Goal: Information Seeking & Learning: Compare options

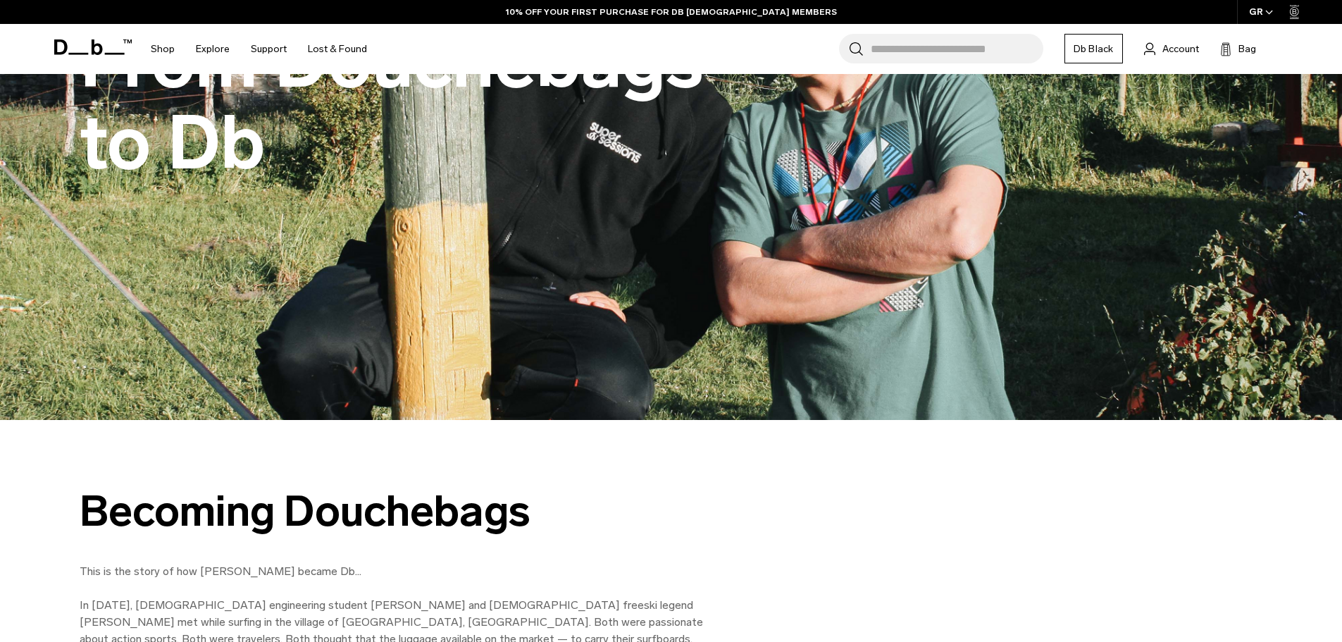
scroll to position [141, 0]
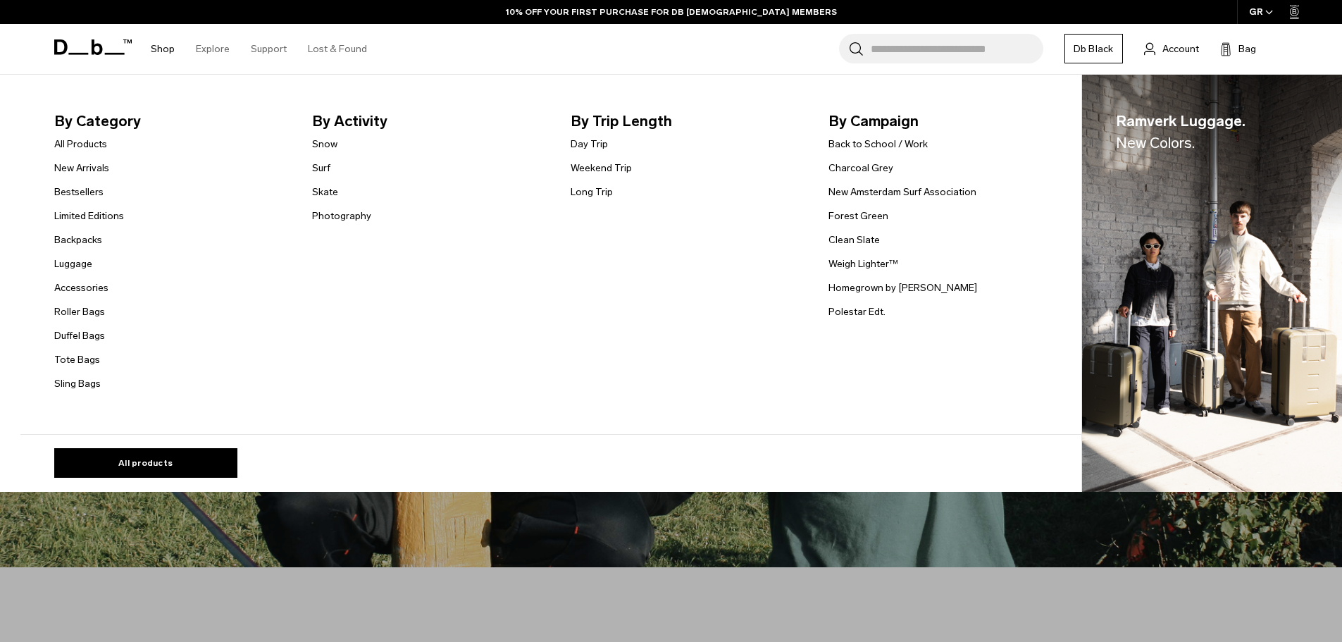
click at [170, 47] on link "Shop" at bounding box center [163, 49] width 24 height 50
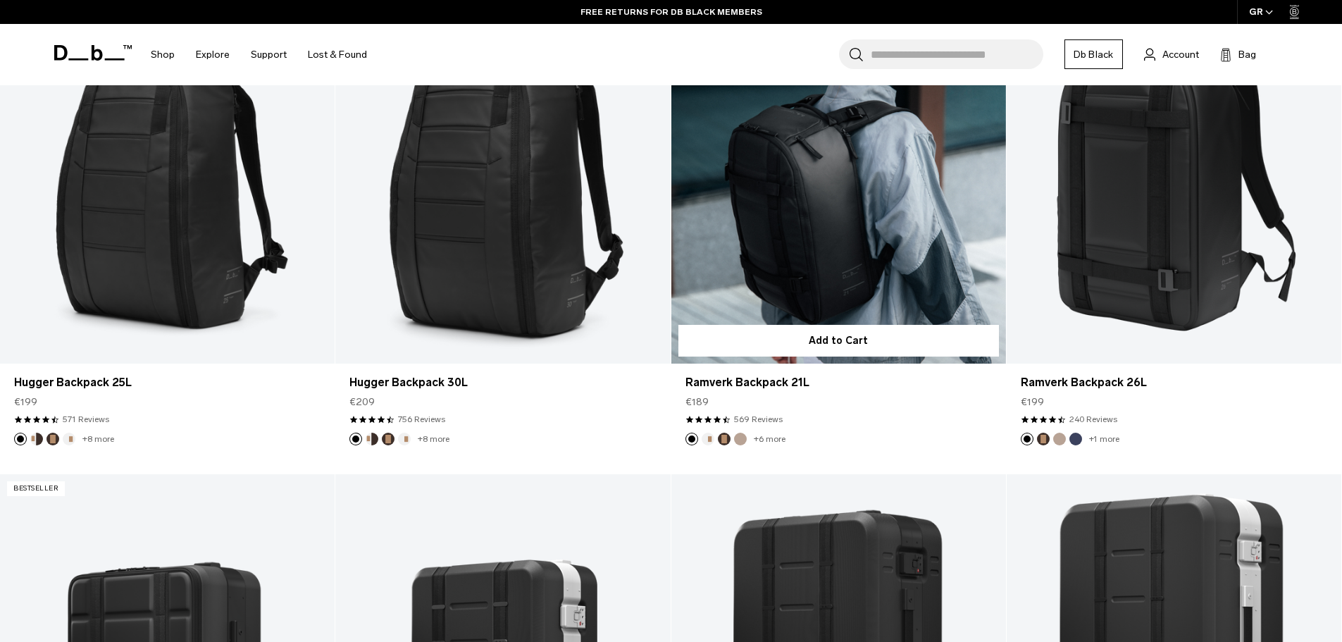
scroll to position [493, 0]
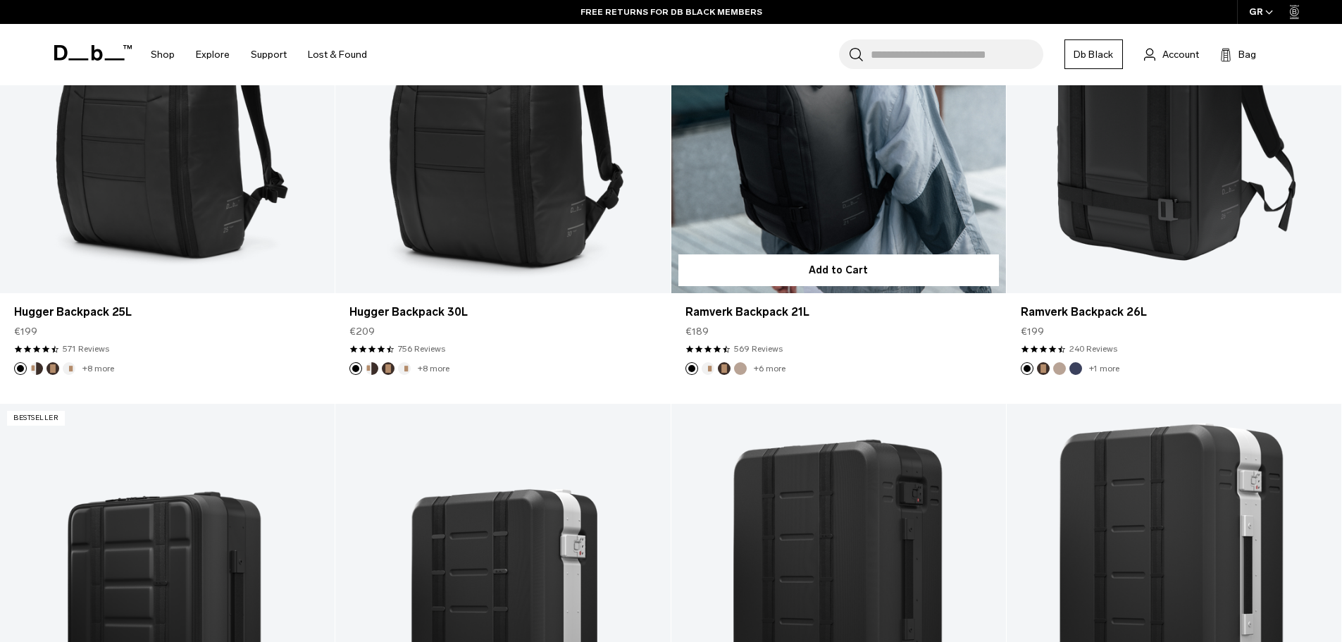
click at [767, 366] on link "+6 more" at bounding box center [770, 369] width 32 height 10
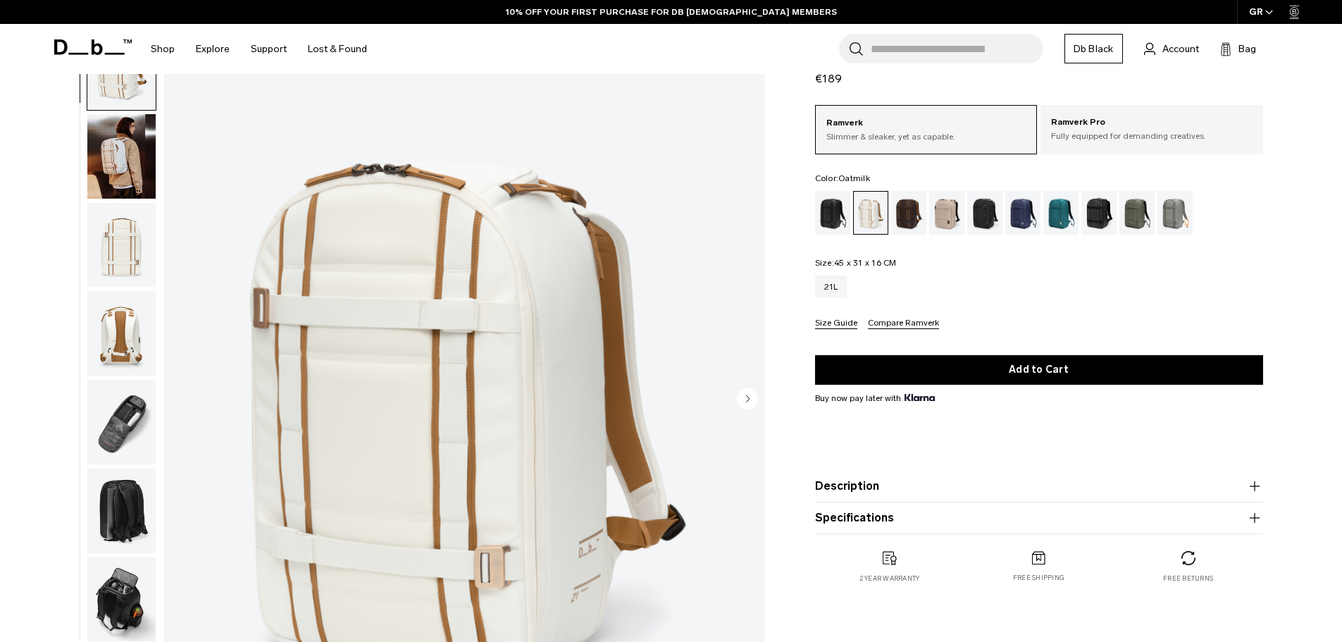
click at [113, 168] on img "button" at bounding box center [121, 156] width 68 height 85
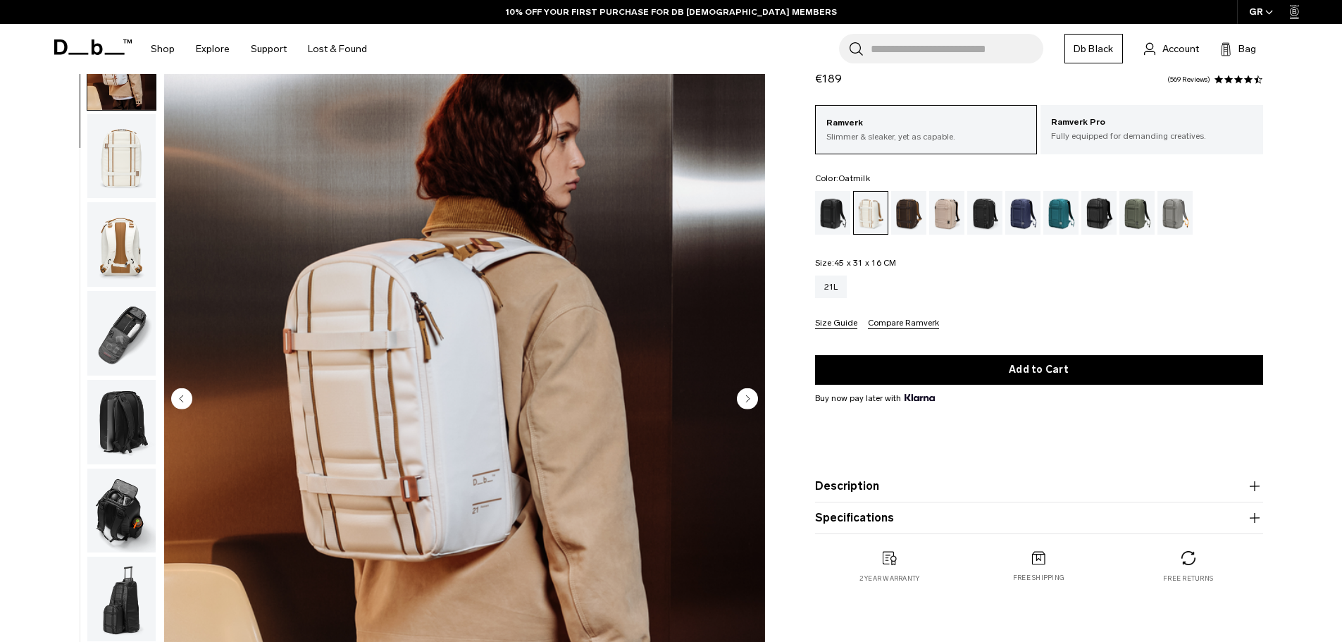
click at [119, 248] on img "button" at bounding box center [121, 244] width 68 height 85
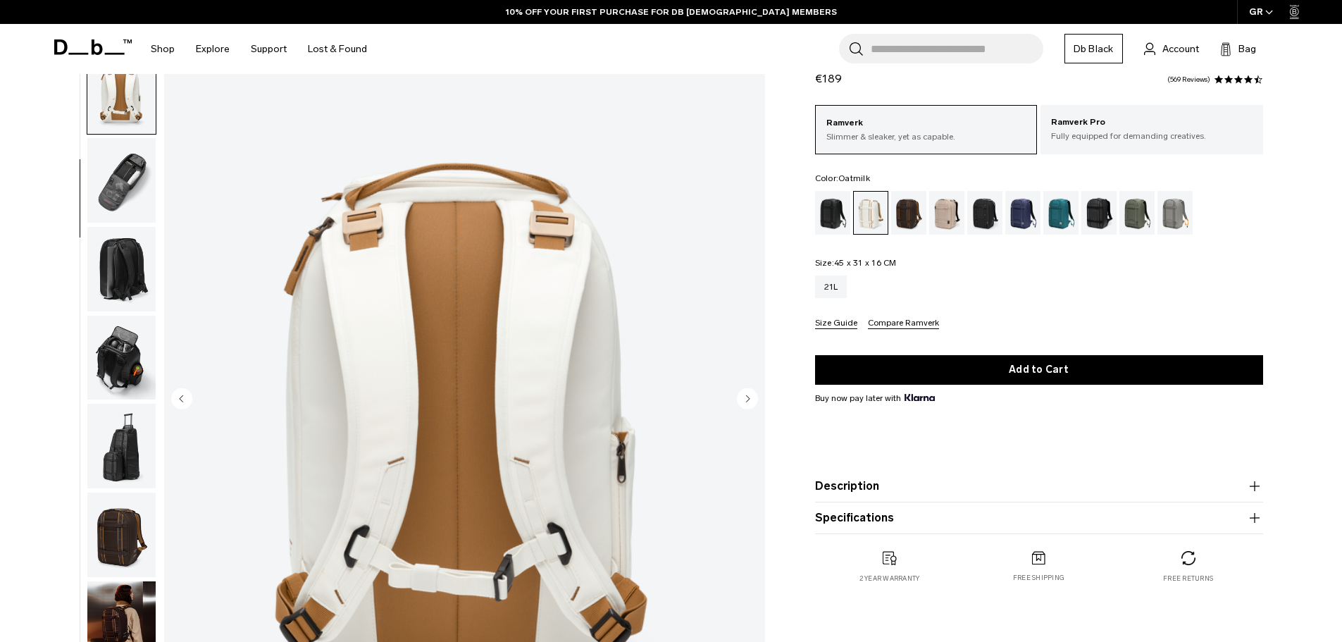
scroll to position [266, 0]
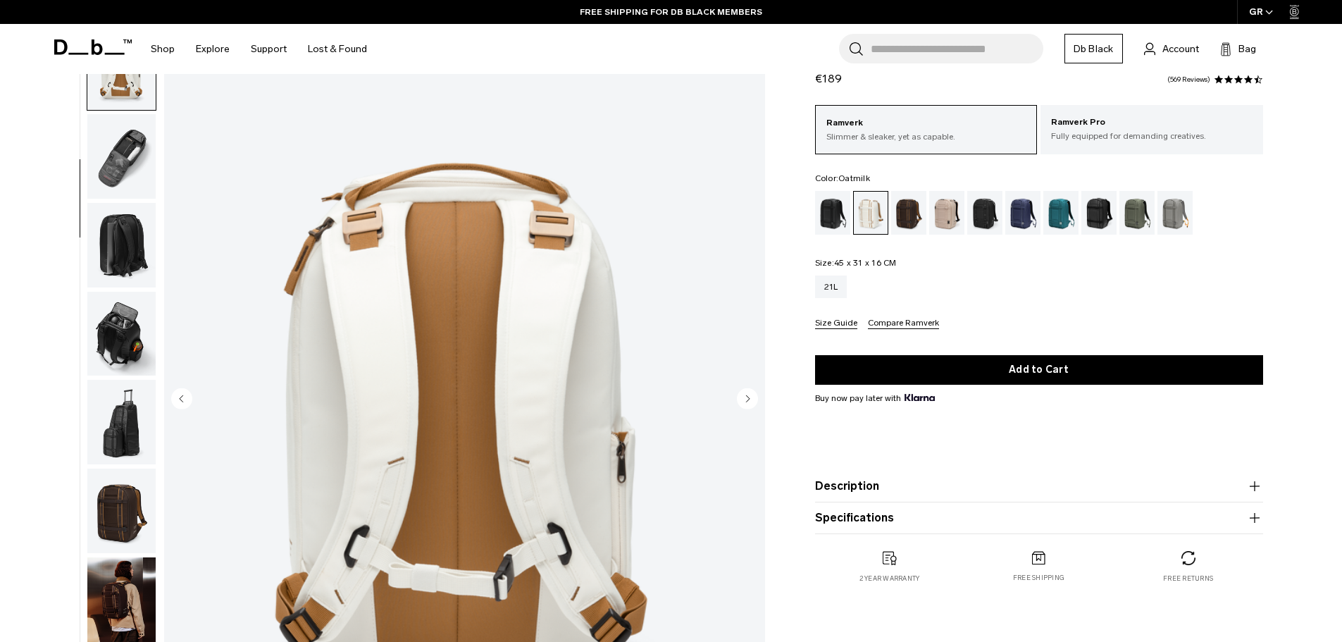
click at [127, 159] on img "button" at bounding box center [121, 156] width 68 height 85
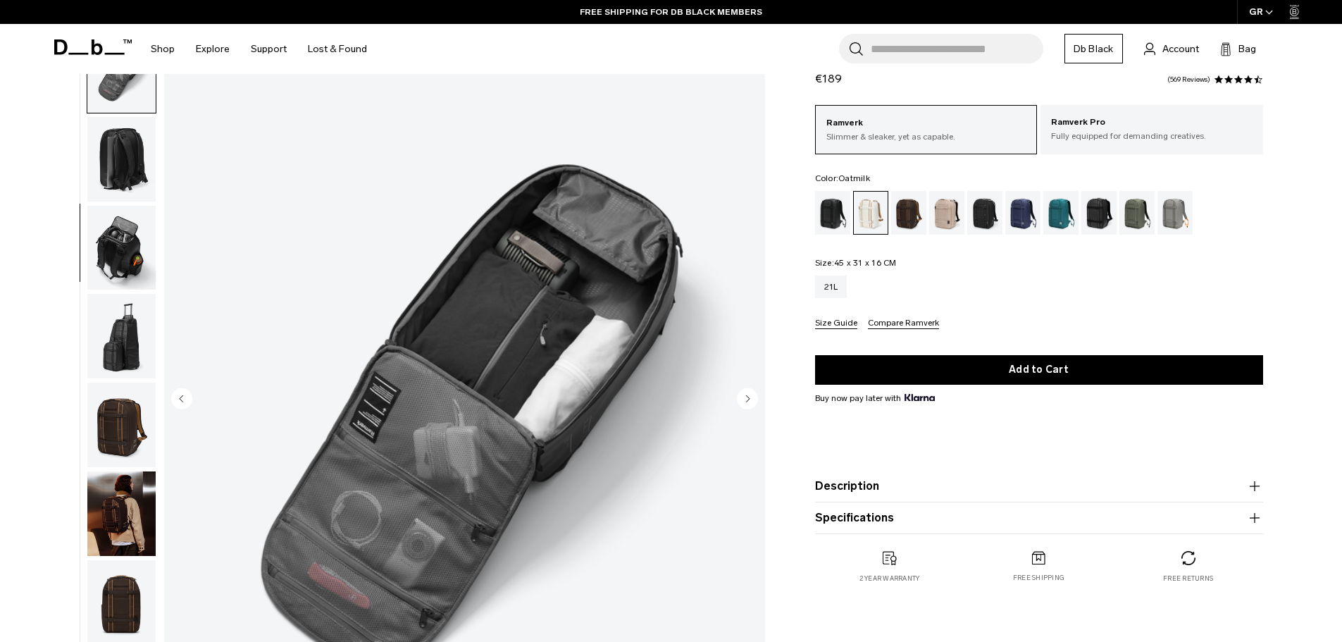
scroll to position [354, 0]
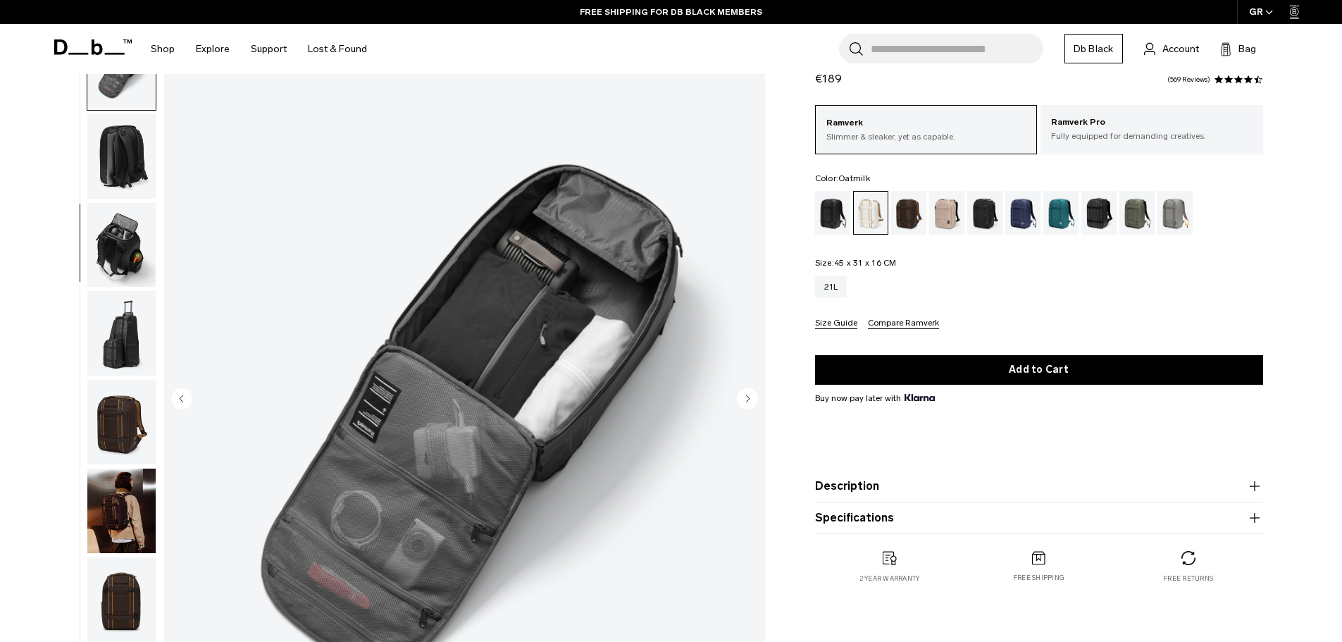
click at [137, 225] on img "button" at bounding box center [121, 245] width 68 height 85
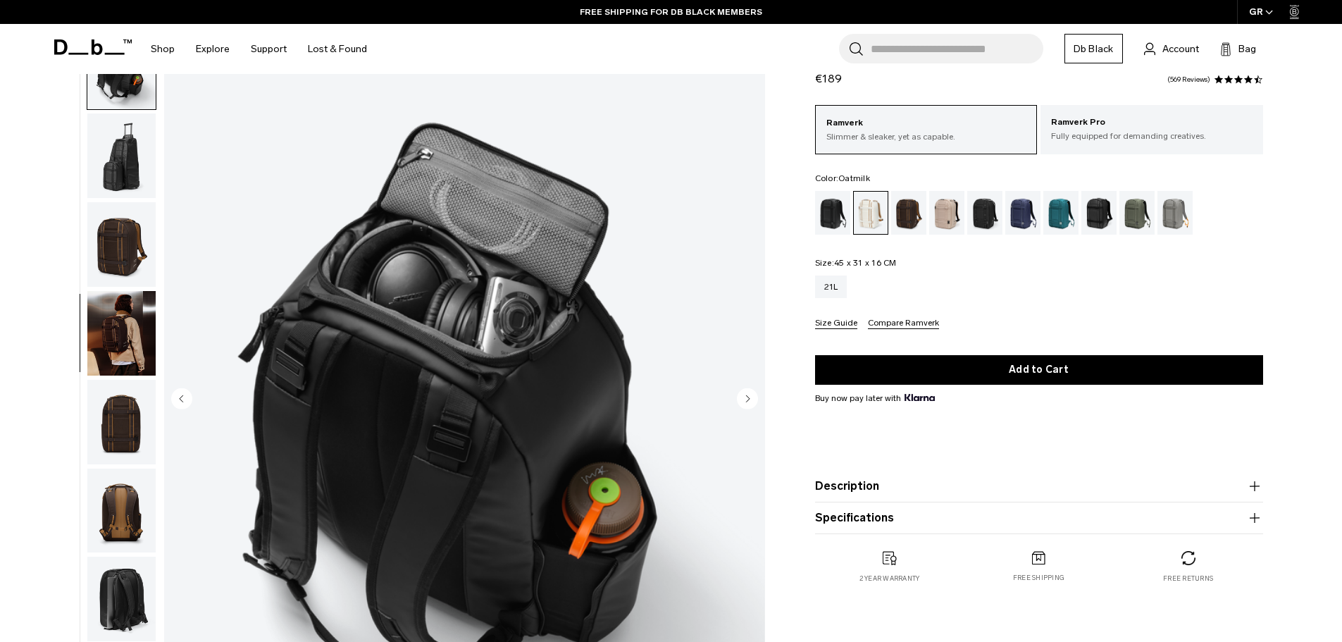
click at [122, 284] on img "button" at bounding box center [121, 244] width 68 height 85
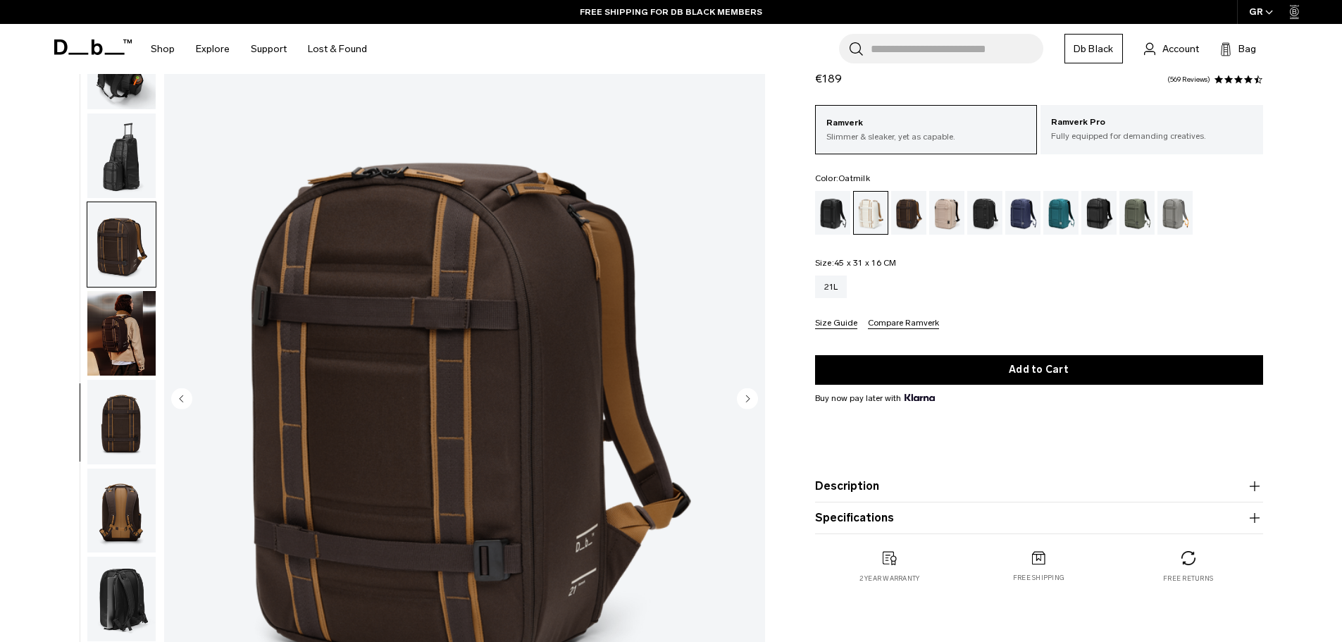
scroll to position [665, 0]
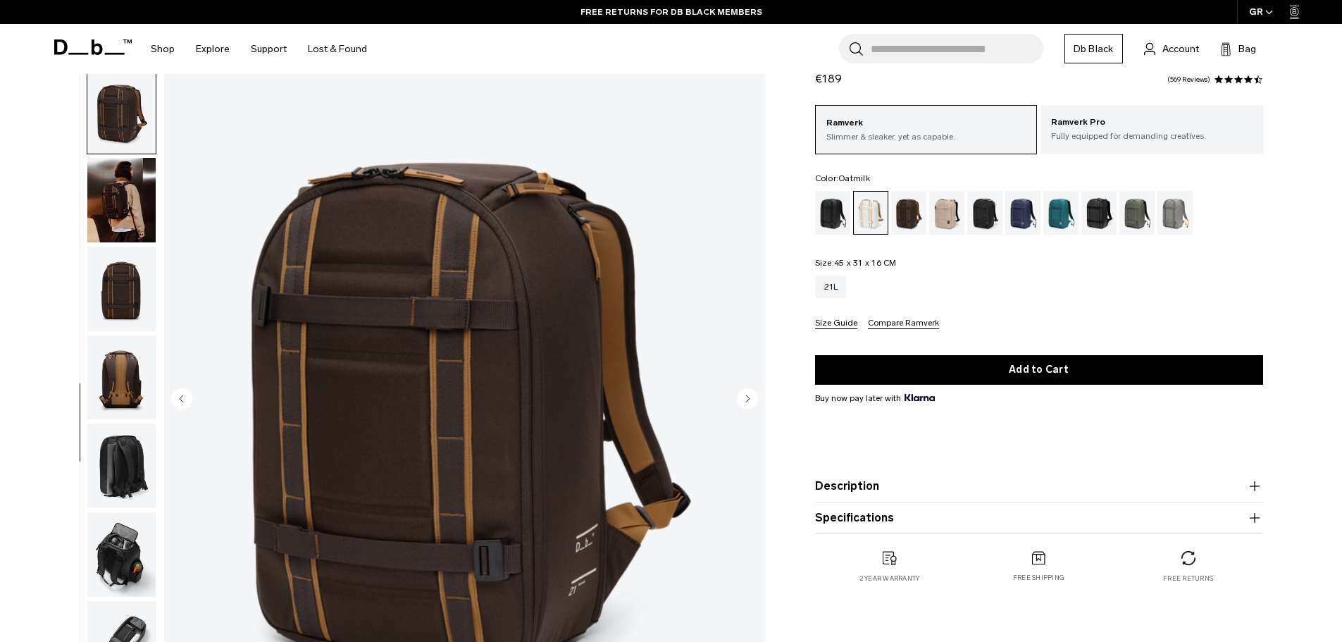
click at [122, 284] on img "button" at bounding box center [121, 289] width 68 height 85
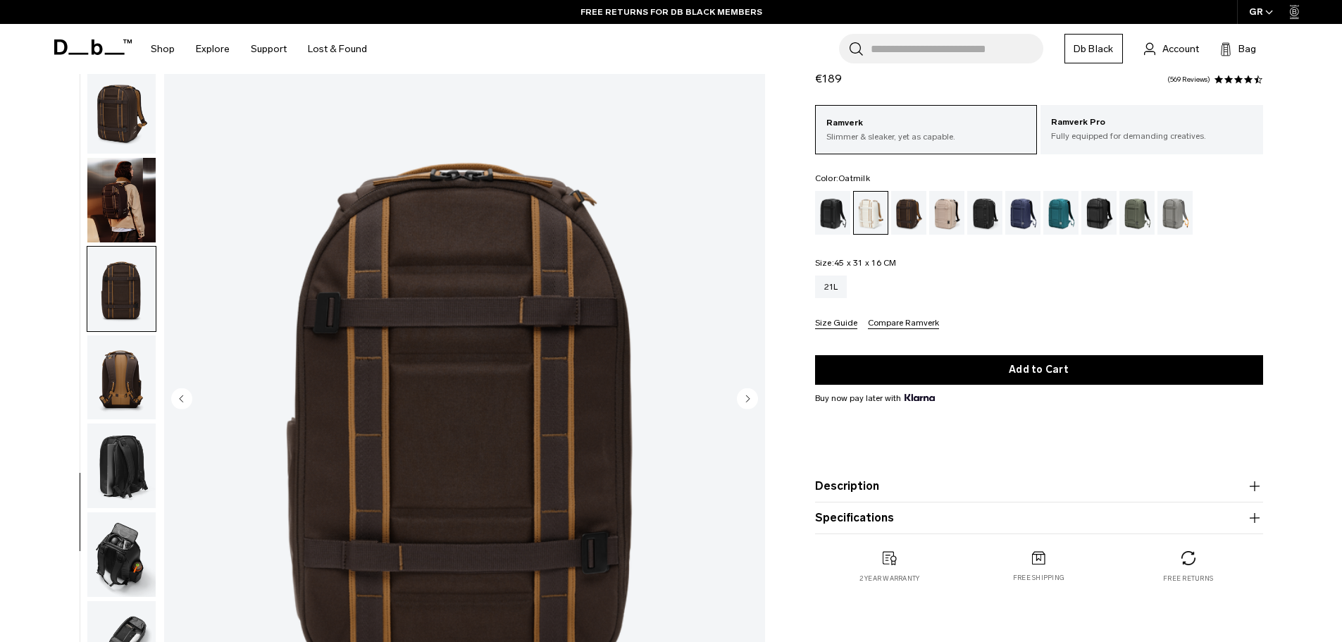
click at [130, 354] on img "button" at bounding box center [121, 377] width 68 height 85
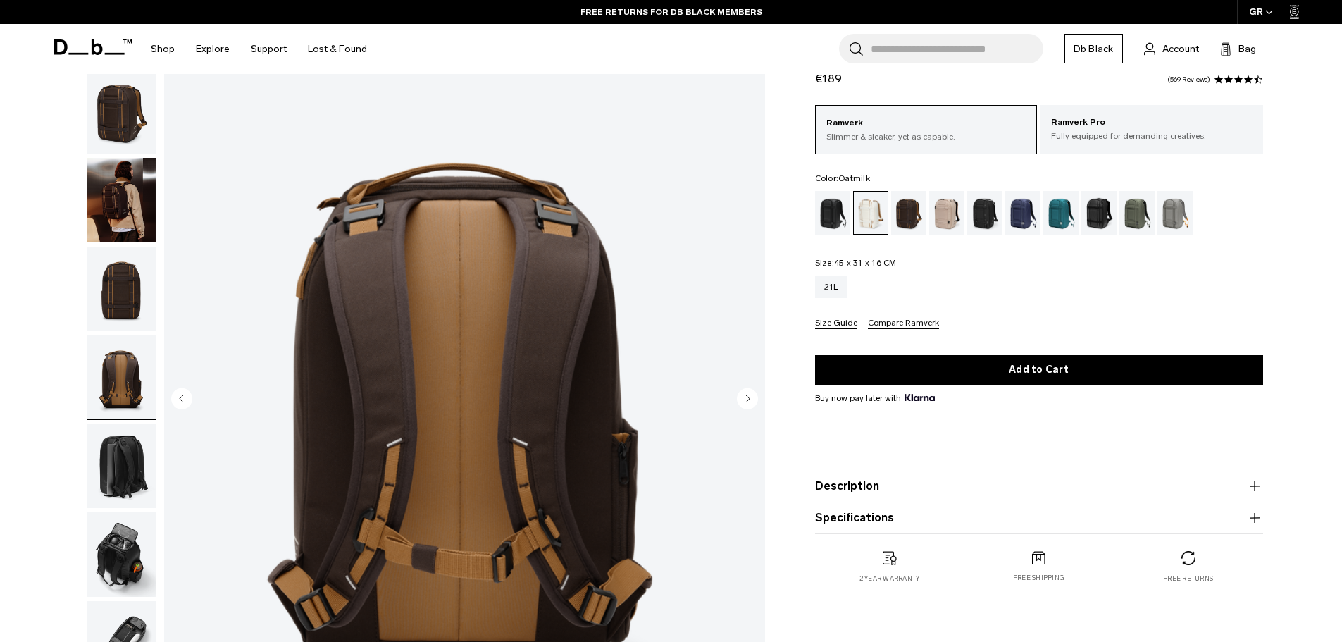
click at [113, 540] on img "button" at bounding box center [121, 554] width 68 height 85
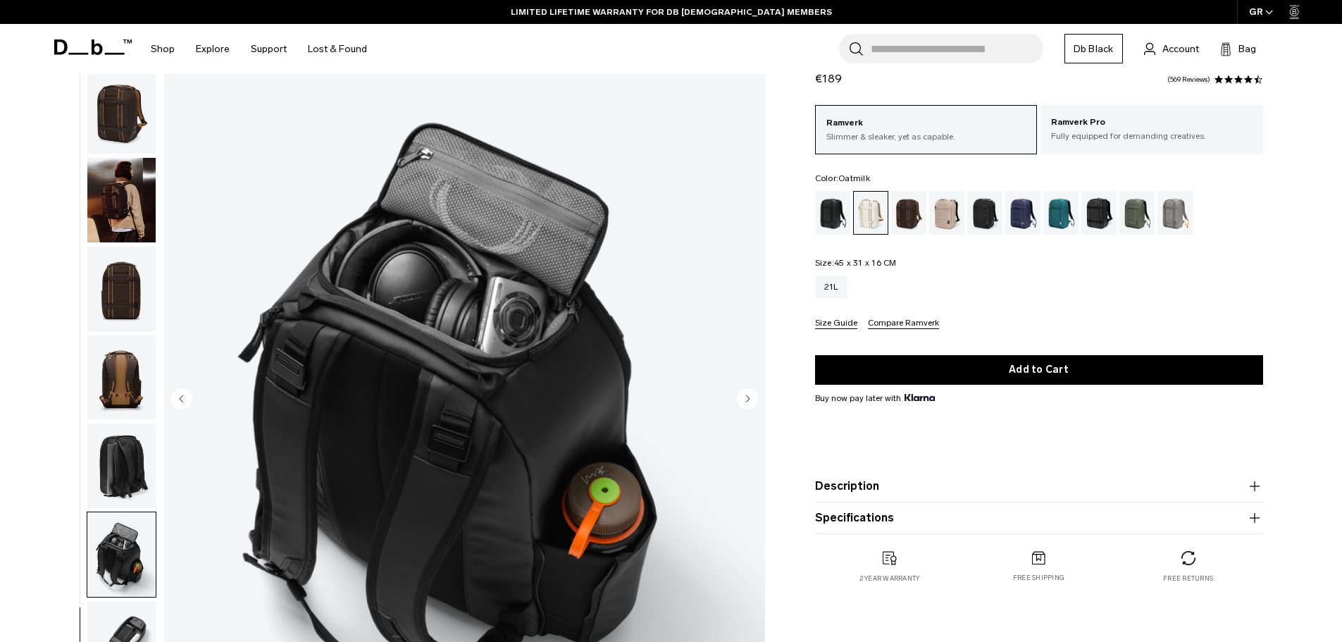
click at [121, 423] on img "button" at bounding box center [121, 465] width 68 height 85
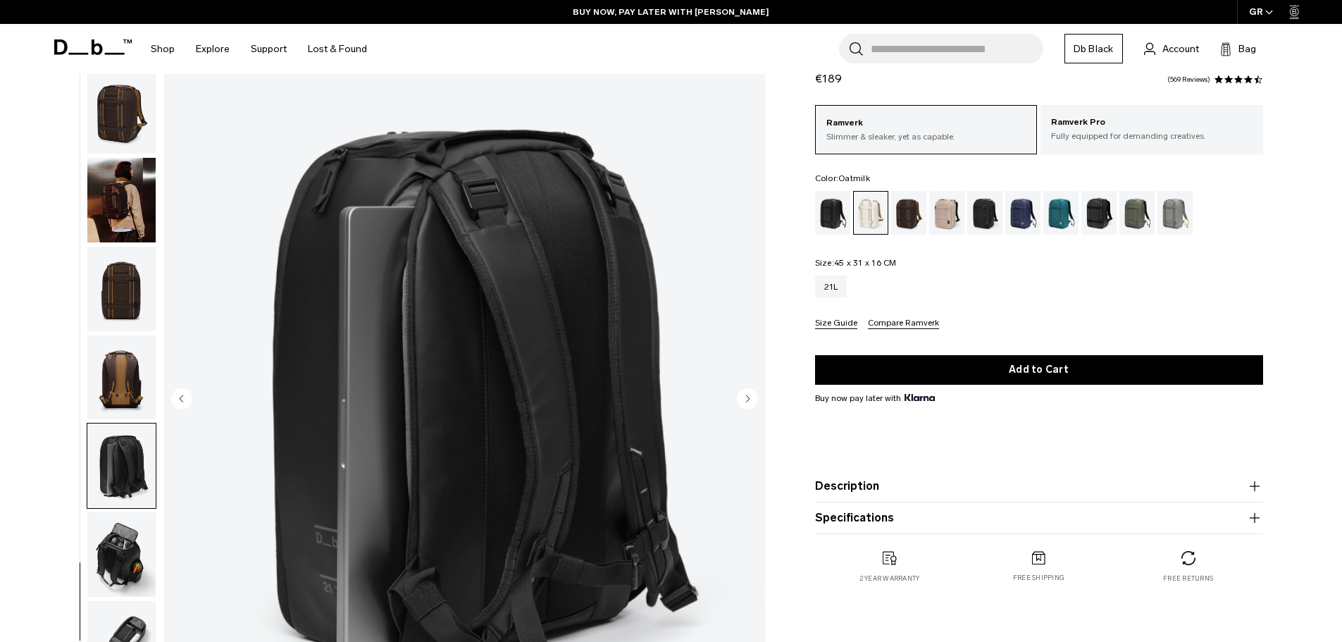
scroll to position [454, 0]
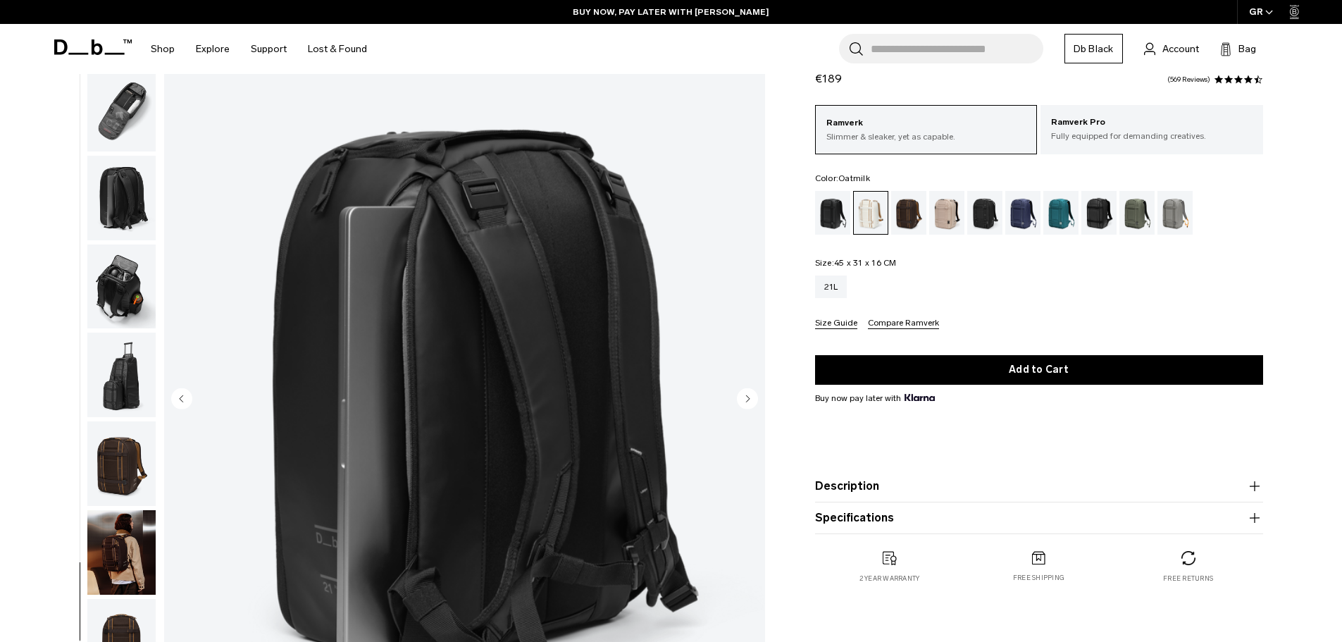
click at [116, 185] on img "button" at bounding box center [121, 198] width 68 height 85
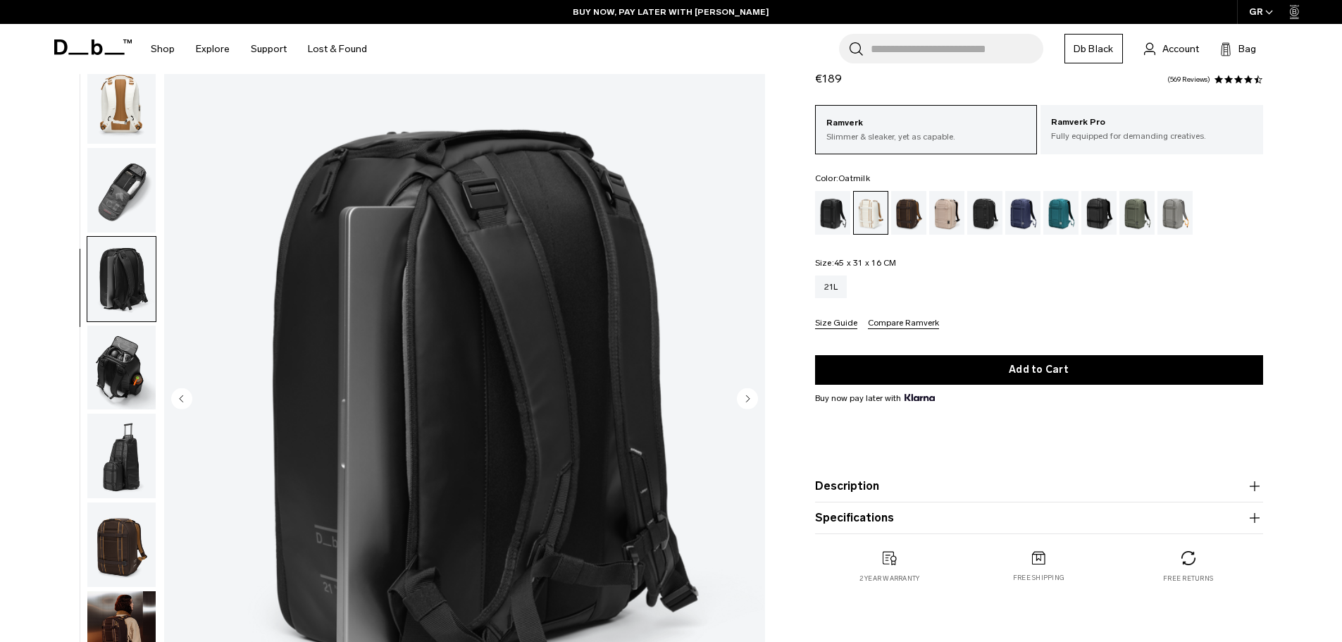
click at [122, 162] on img "button" at bounding box center [121, 190] width 68 height 85
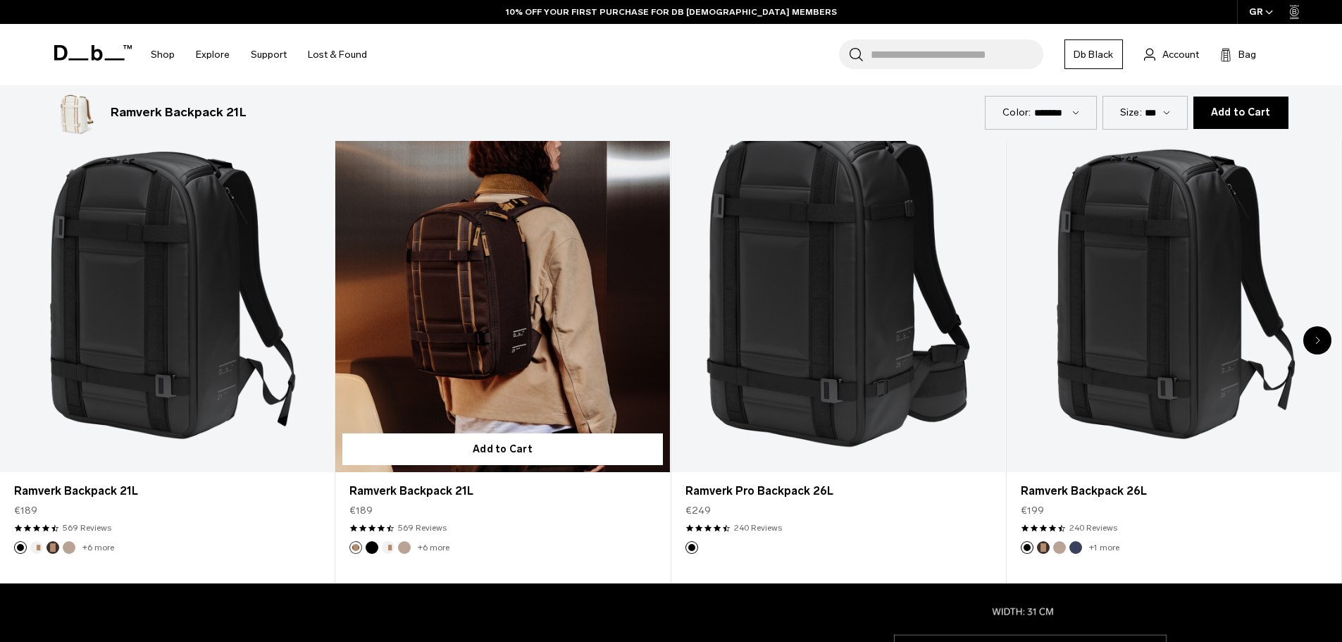
scroll to position [846, 0]
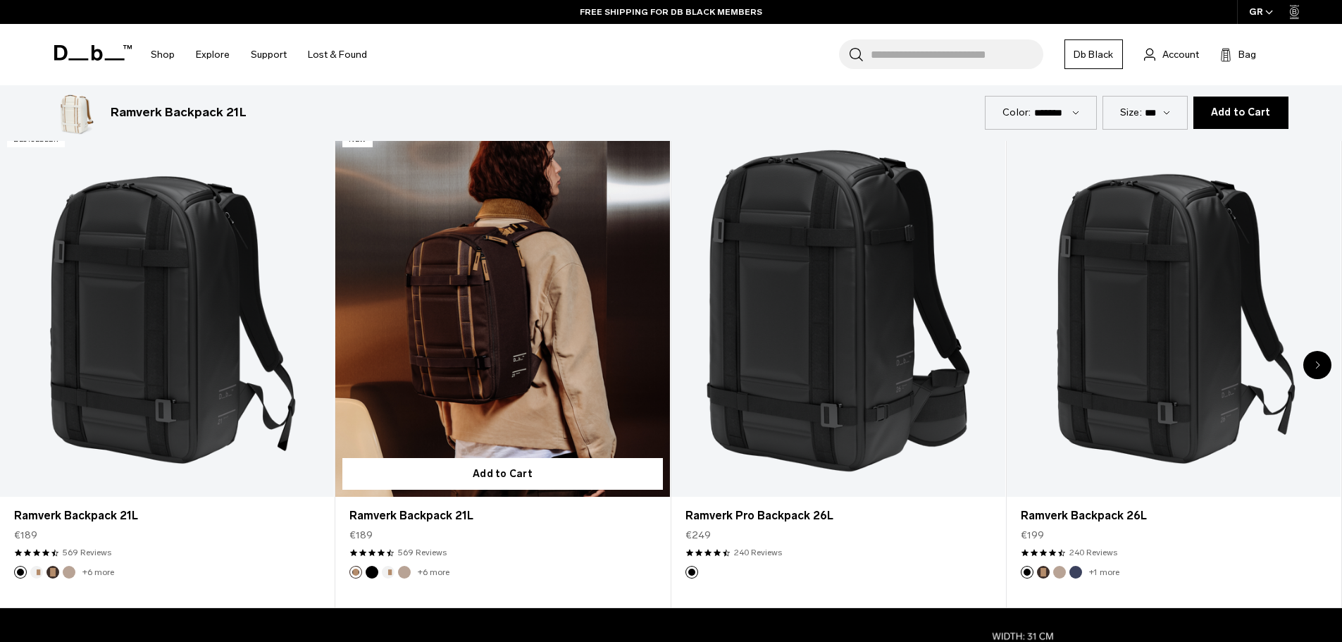
click at [416, 245] on link "Ramverk Backpack 21L" at bounding box center [502, 310] width 334 height 371
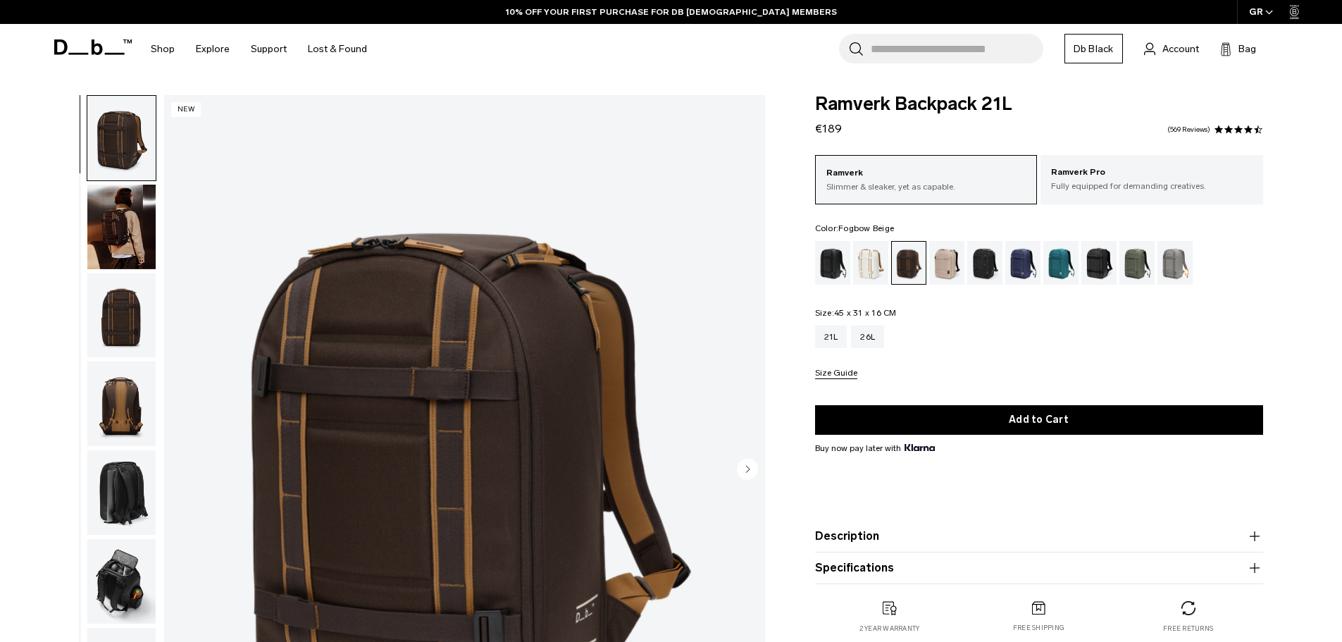
click at [958, 267] on div "Fogbow Beige" at bounding box center [947, 263] width 36 height 44
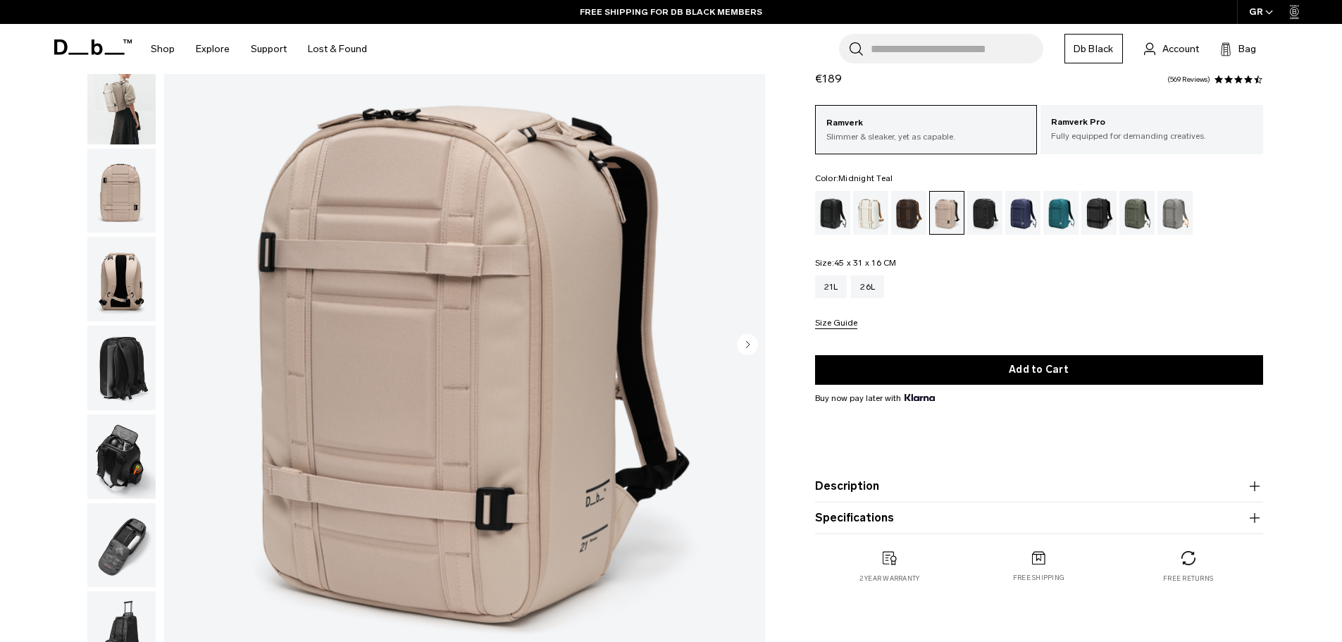
scroll to position [141, 0]
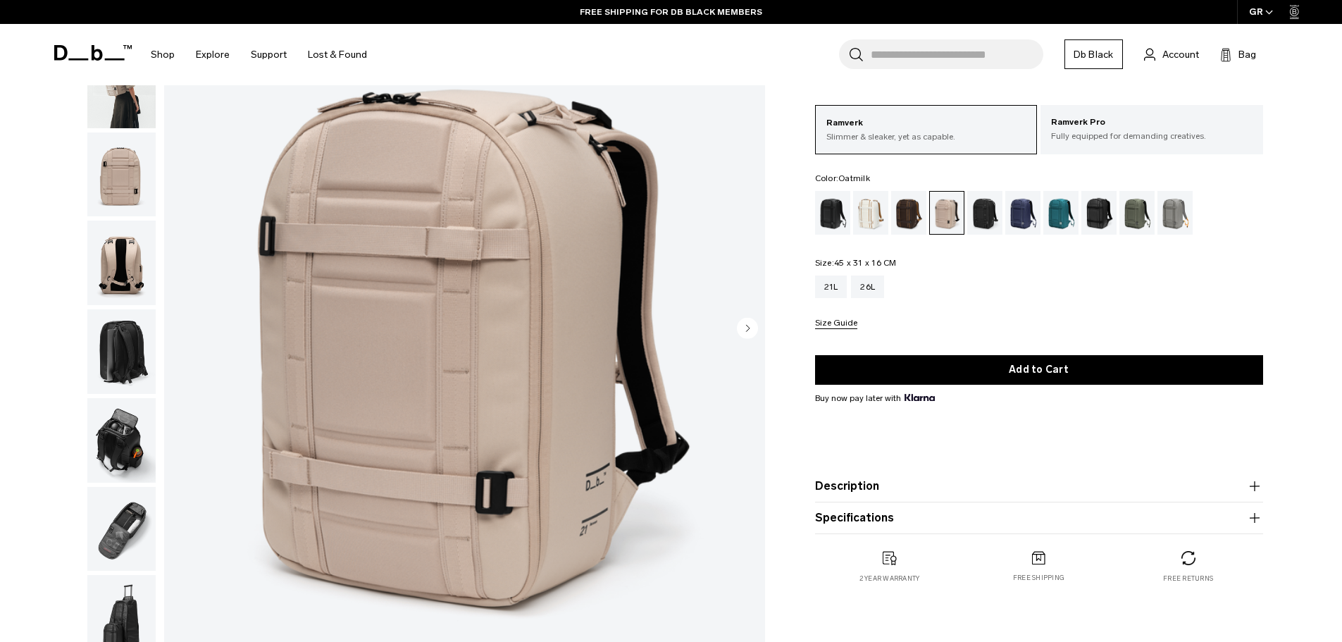
click at [870, 230] on div "Oatmilk" at bounding box center [871, 213] width 36 height 44
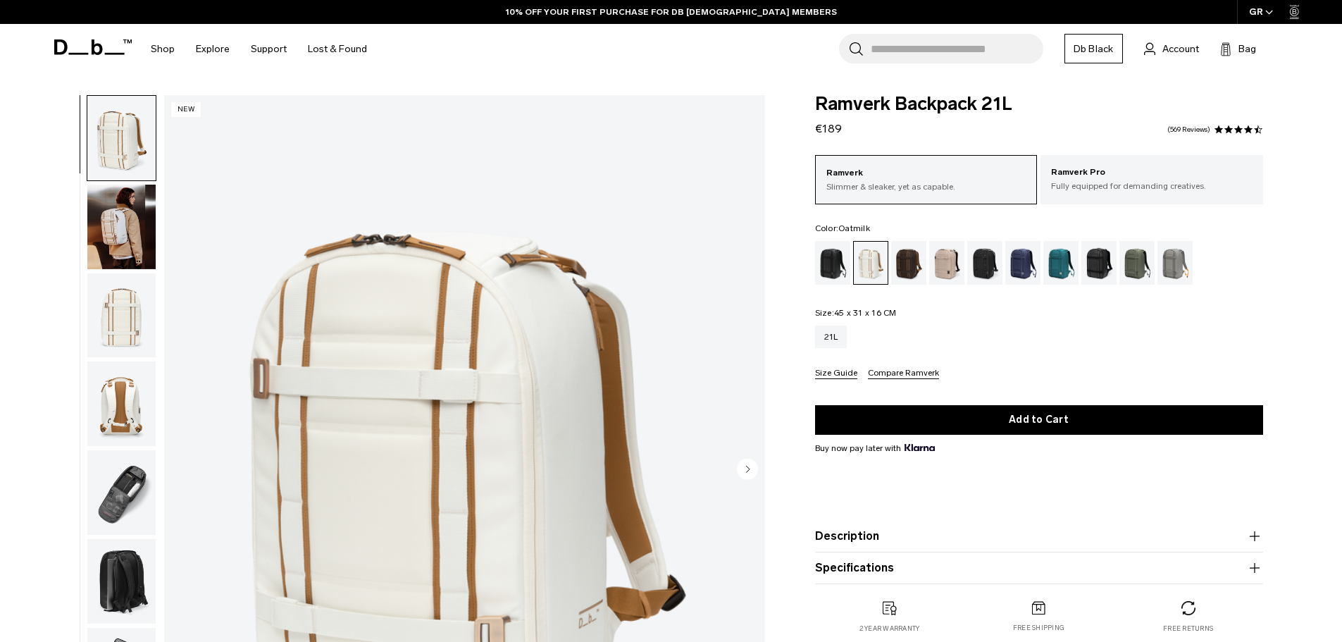
click at [125, 252] on img "button" at bounding box center [121, 227] width 68 height 85
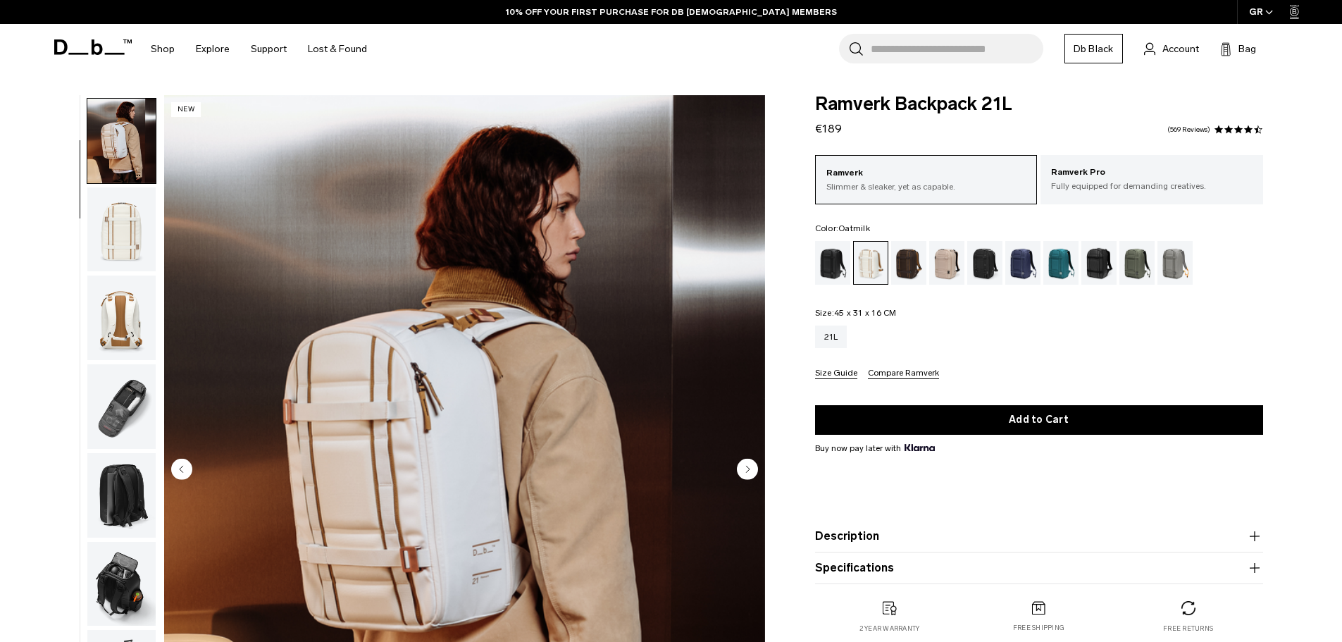
scroll to position [89, 0]
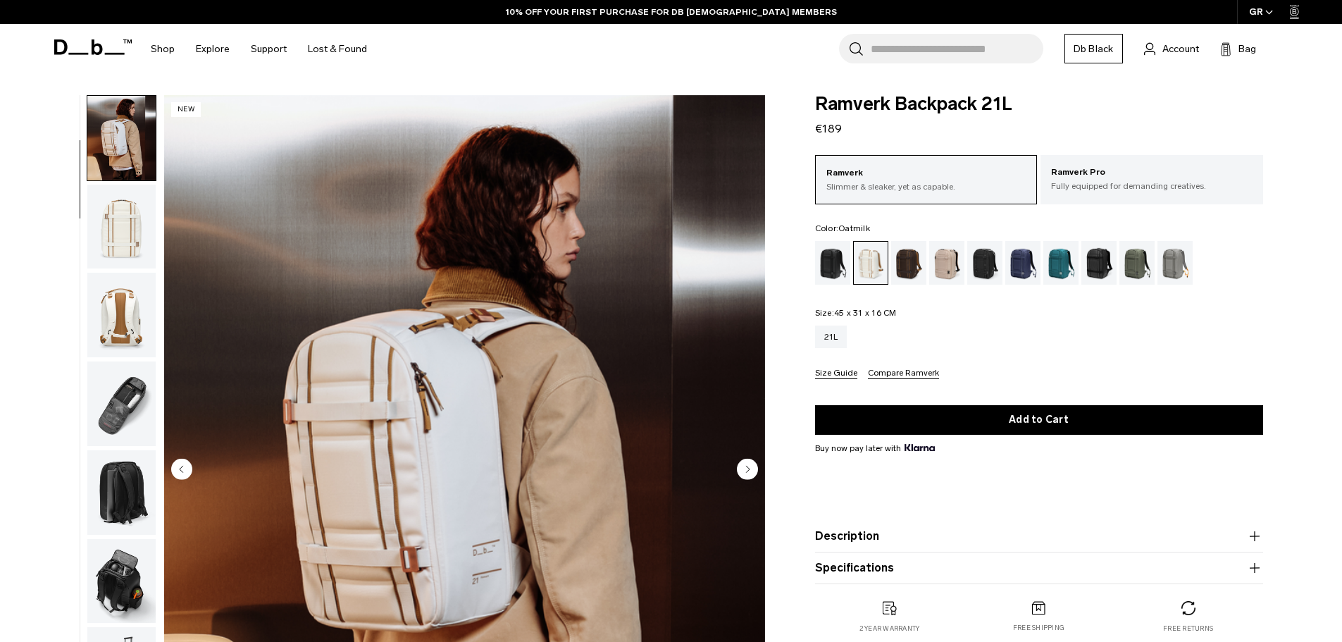
click at [125, 283] on img "button" at bounding box center [121, 315] width 68 height 85
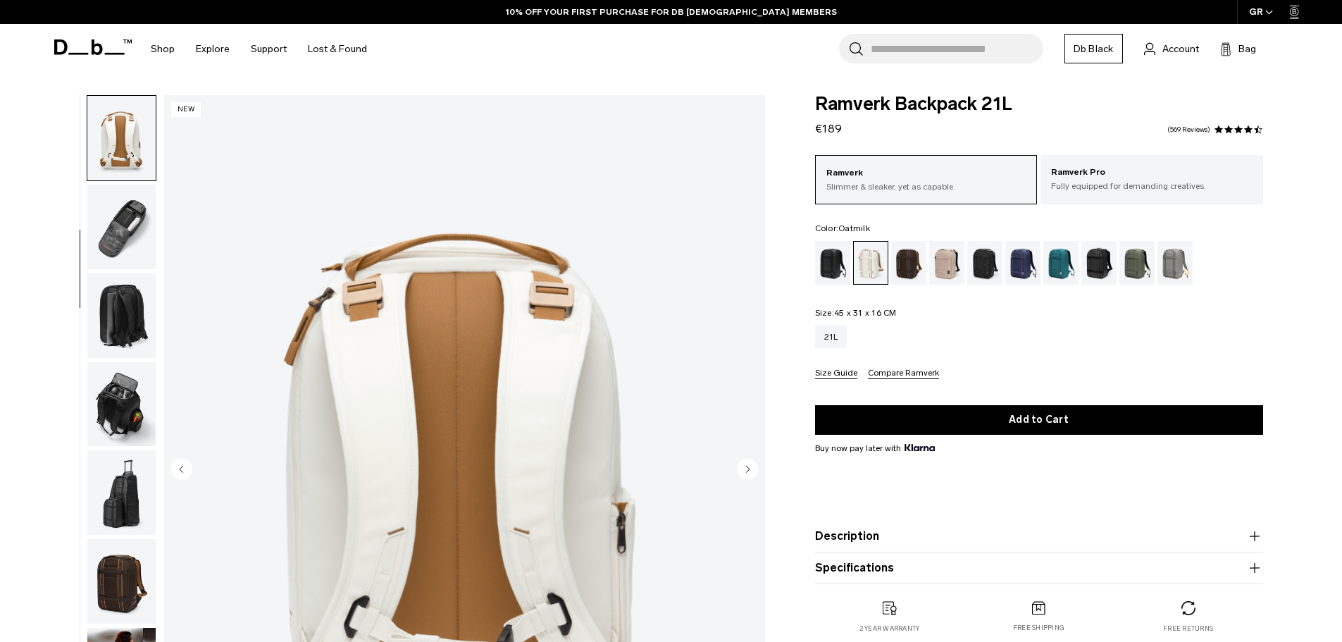
click at [111, 304] on img "button" at bounding box center [121, 315] width 68 height 85
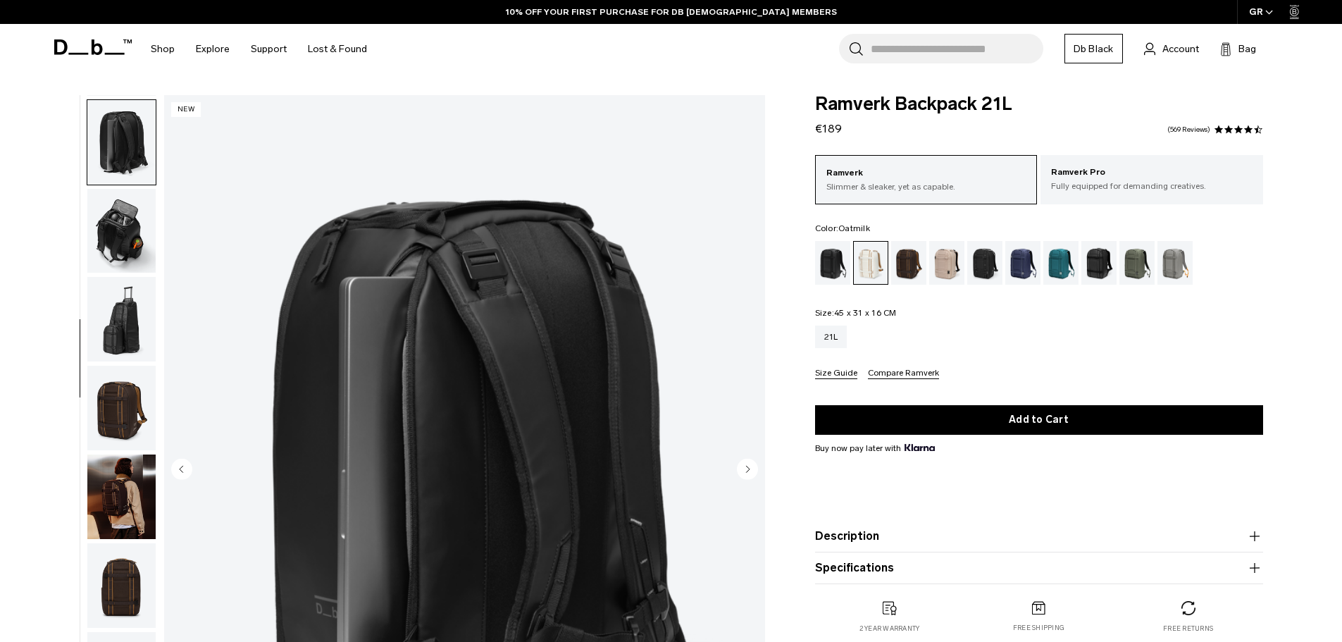
scroll to position [443, 0]
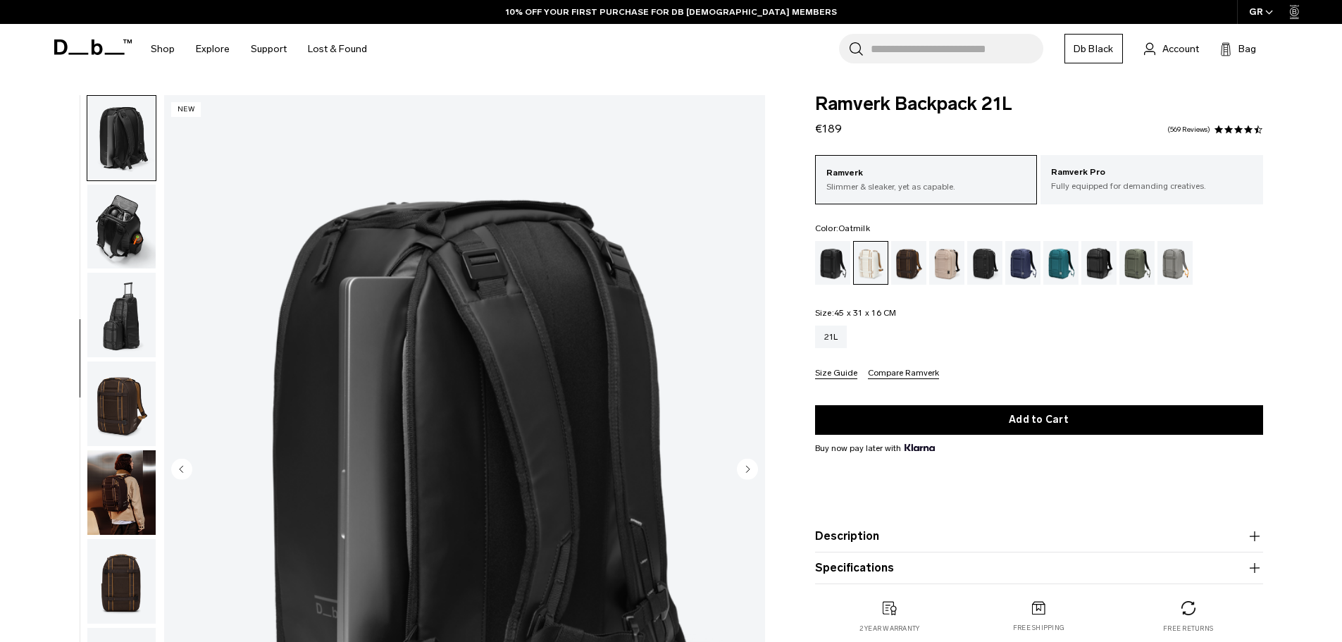
click at [111, 304] on img "button" at bounding box center [121, 315] width 68 height 85
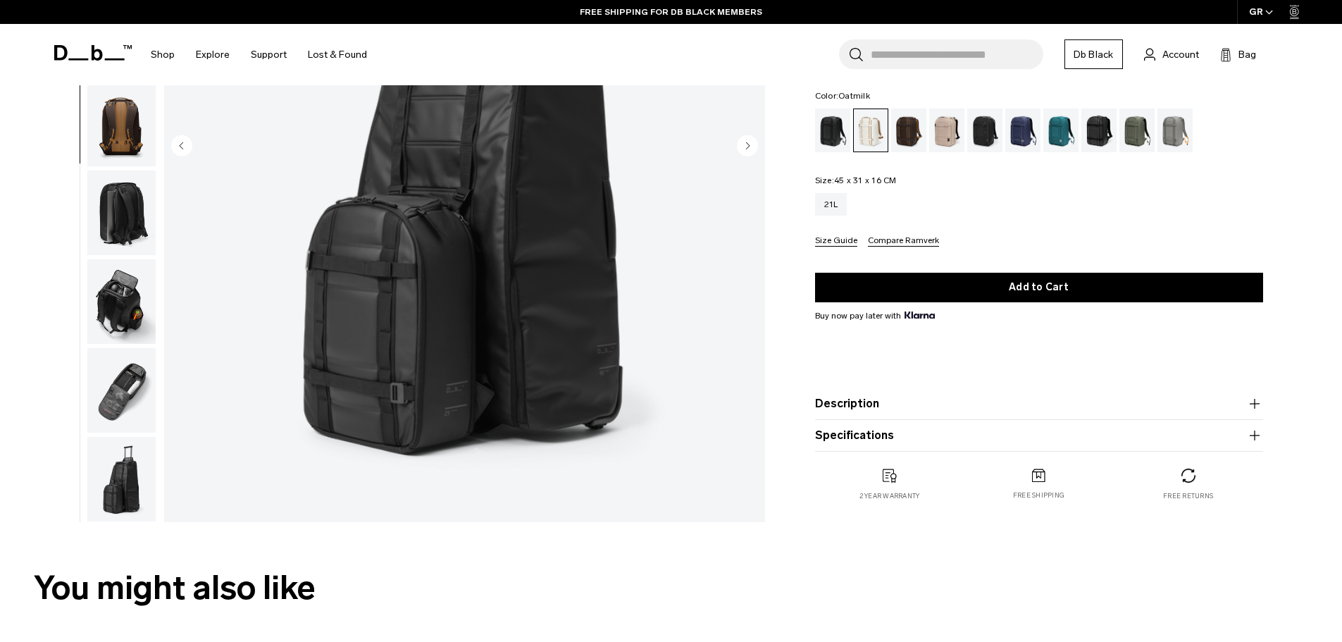
scroll to position [352, 0]
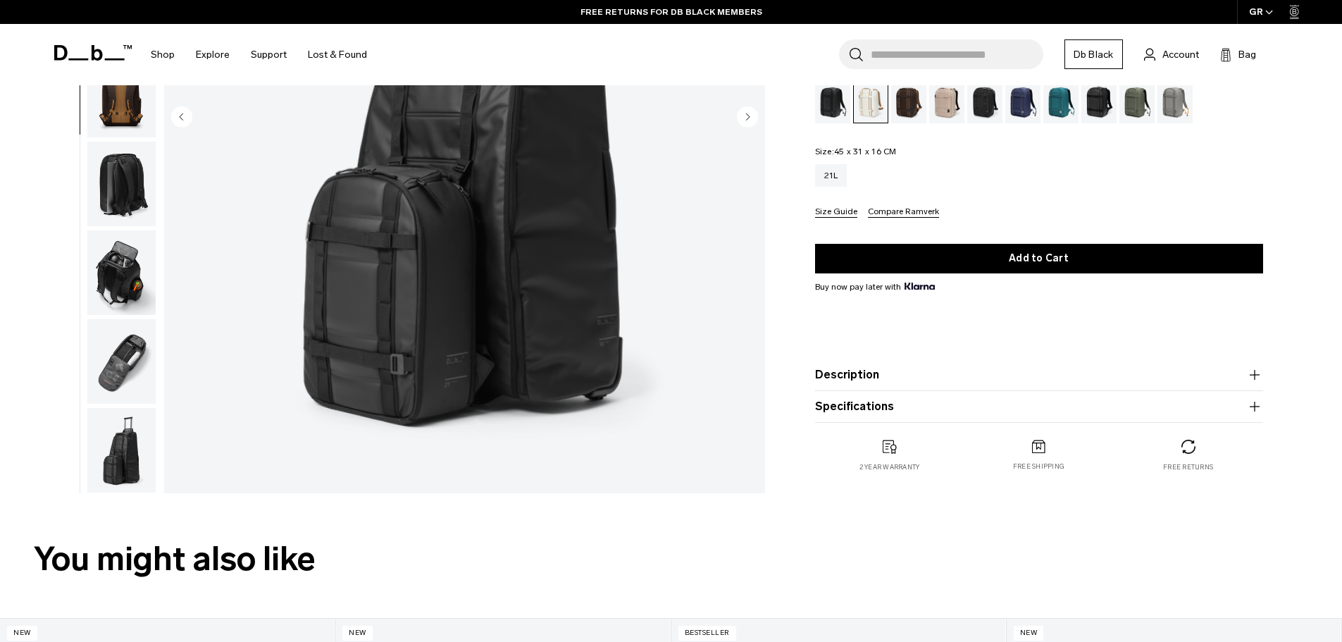
click at [130, 455] on img "button" at bounding box center [121, 450] width 68 height 85
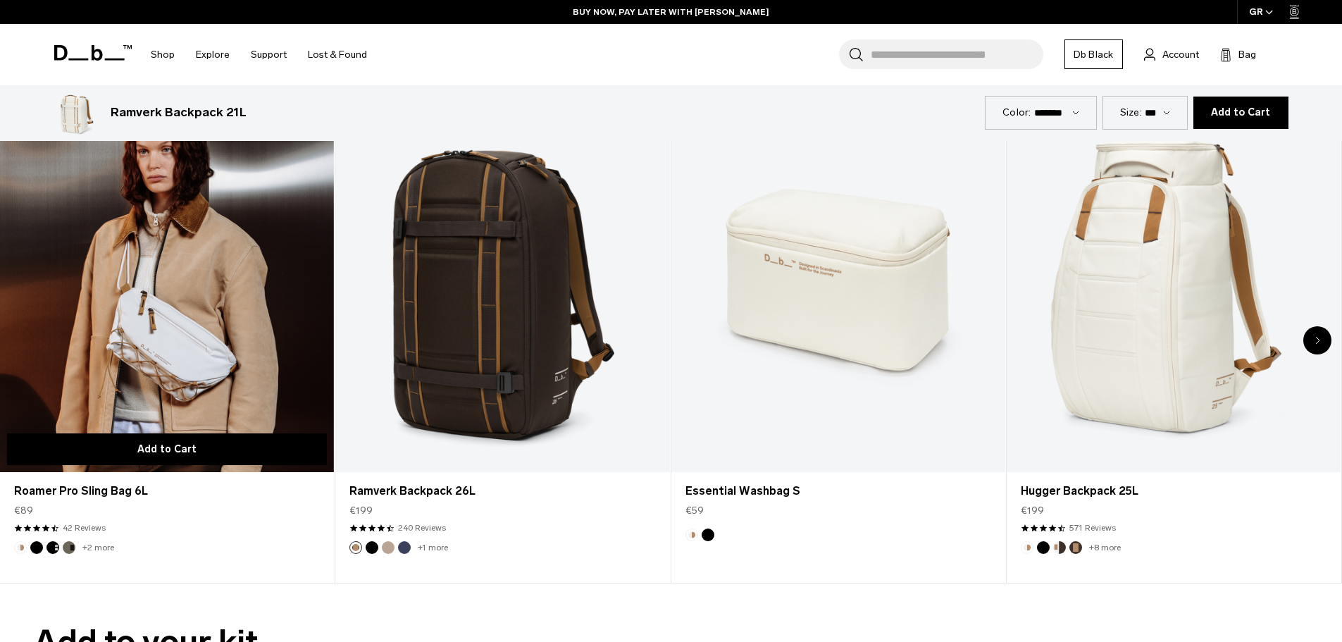
scroll to position [2678, 0]
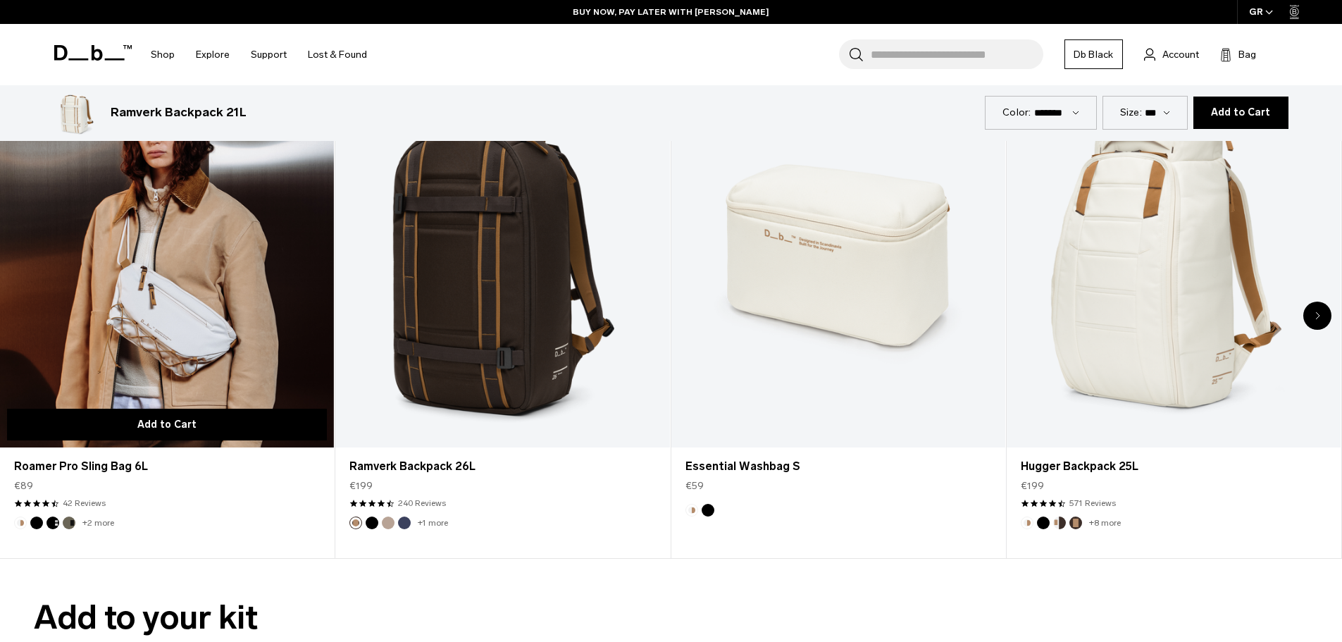
click at [159, 409] on button "Add to Cart" at bounding box center [167, 425] width 320 height 32
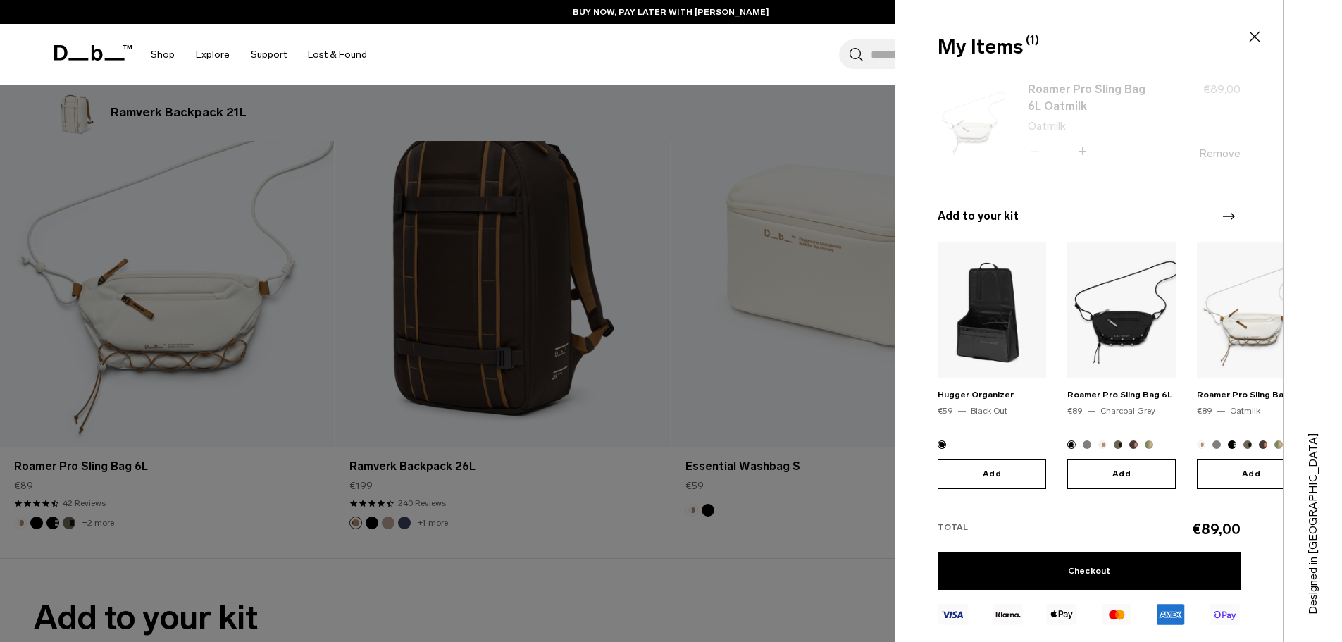
click at [242, 283] on div at bounding box center [671, 321] width 1342 height 642
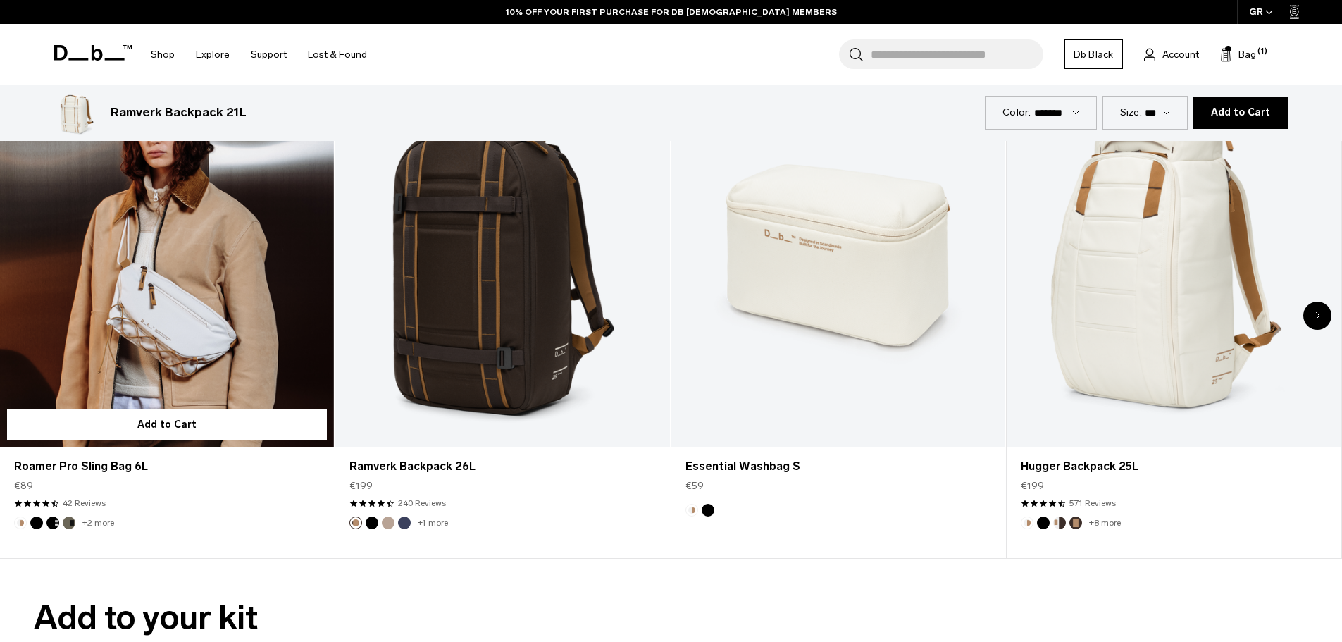
click at [148, 281] on link "Roamer Pro Sling Bag 6L" at bounding box center [167, 261] width 334 height 371
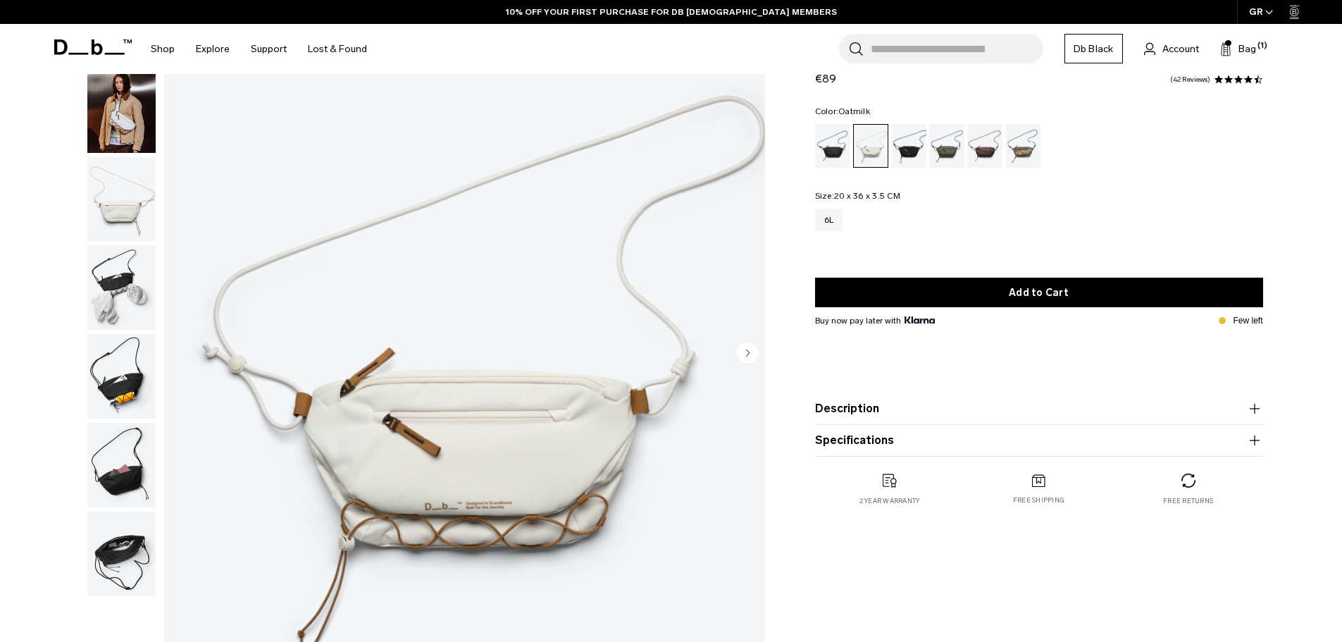
scroll to position [141, 0]
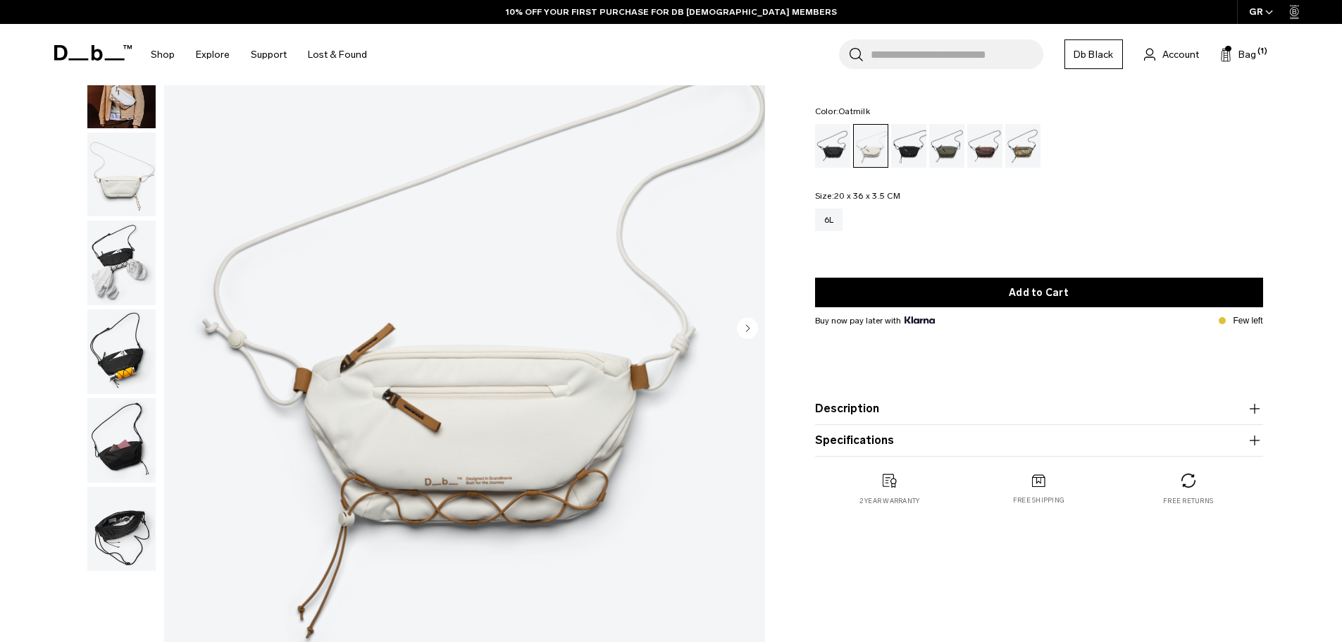
click at [124, 106] on img "button" at bounding box center [121, 86] width 68 height 85
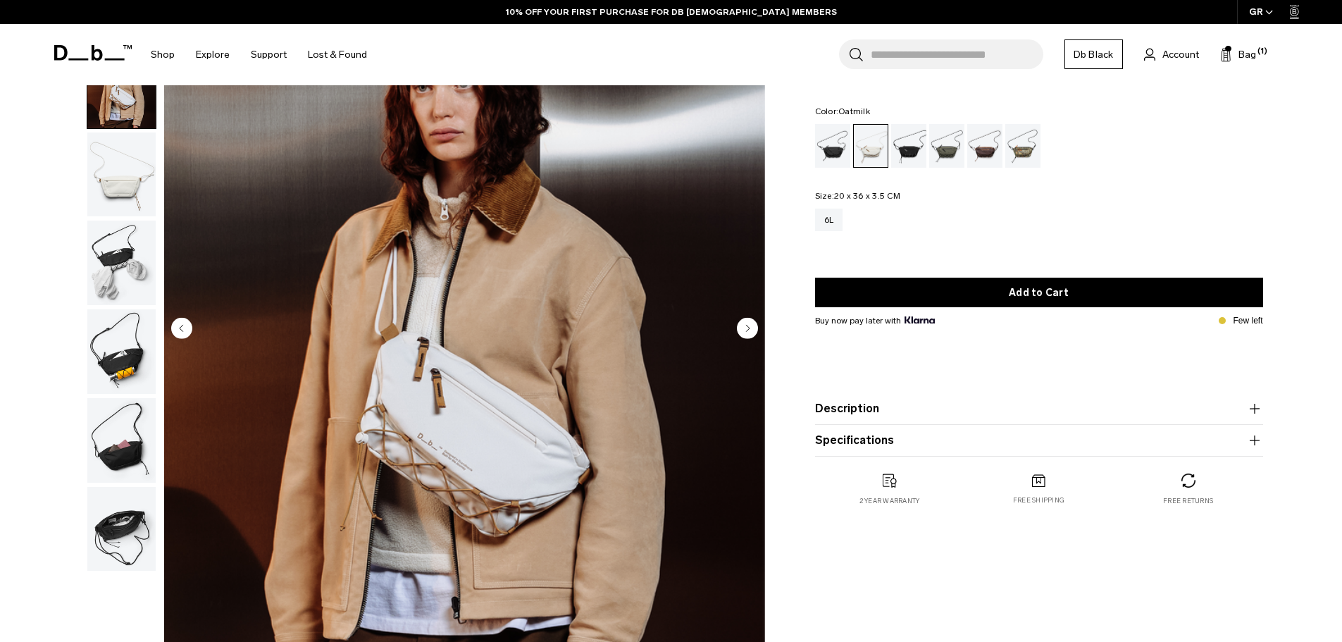
click at [115, 166] on img "button" at bounding box center [121, 174] width 68 height 85
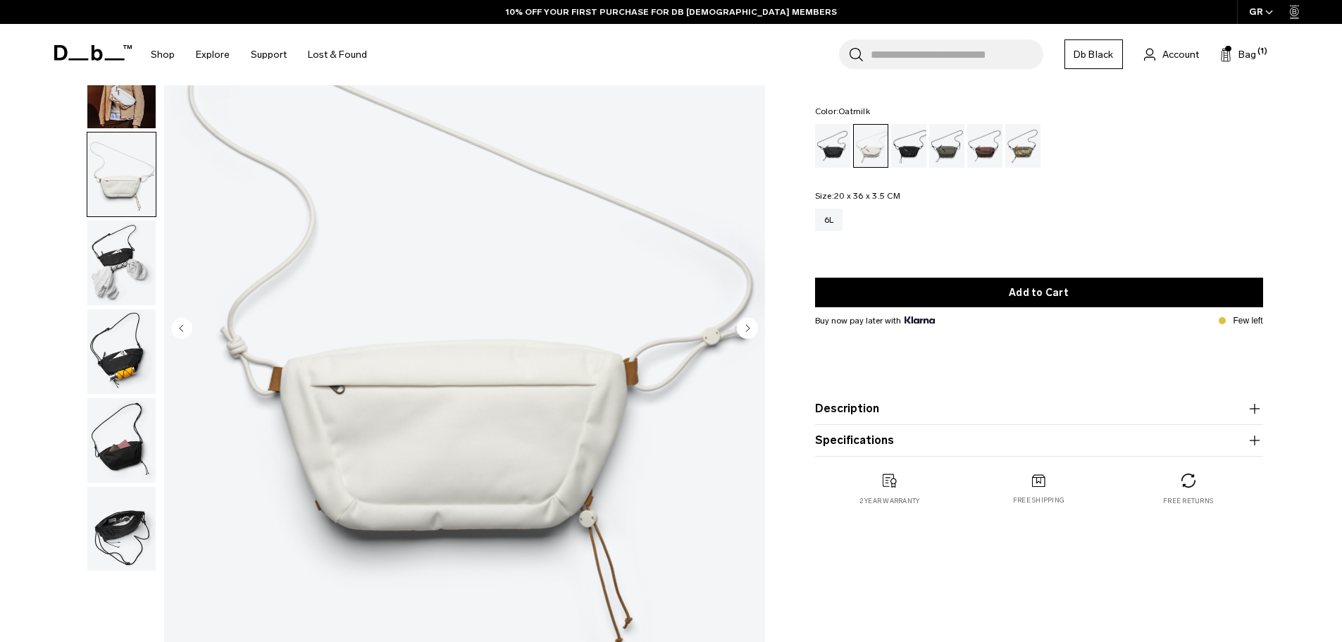
click at [97, 239] on img "button" at bounding box center [121, 263] width 68 height 85
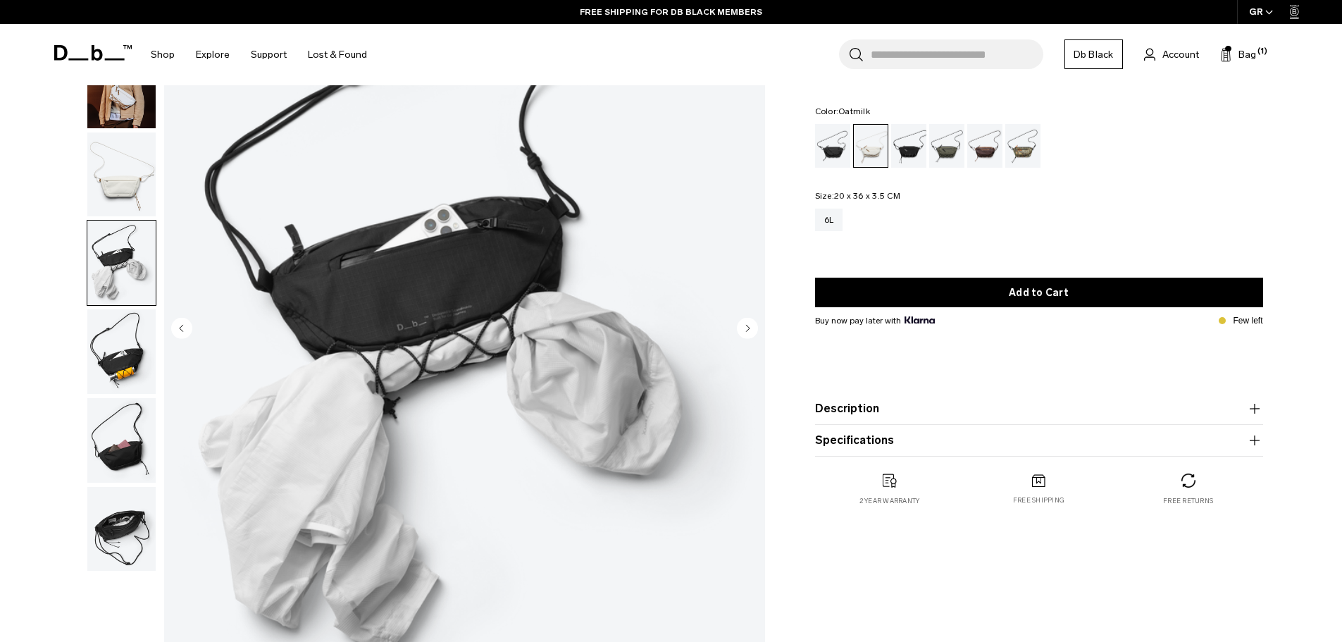
click at [138, 369] on img "button" at bounding box center [121, 351] width 68 height 85
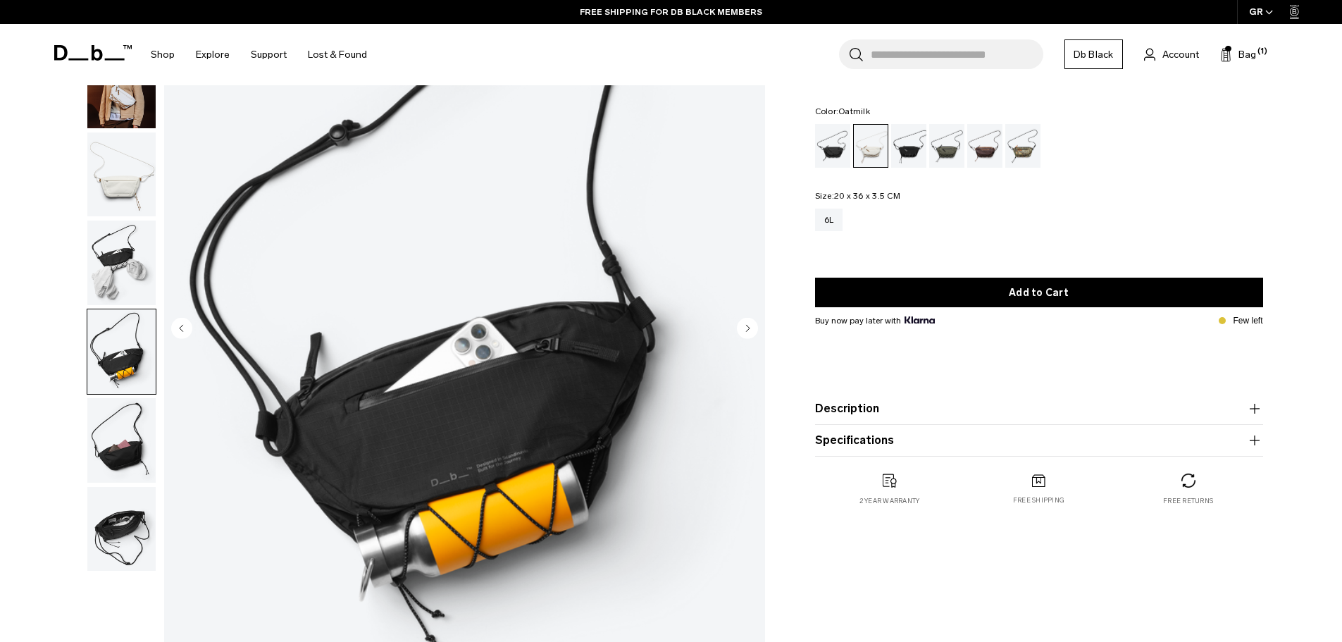
click at [128, 454] on img "button" at bounding box center [121, 440] width 68 height 85
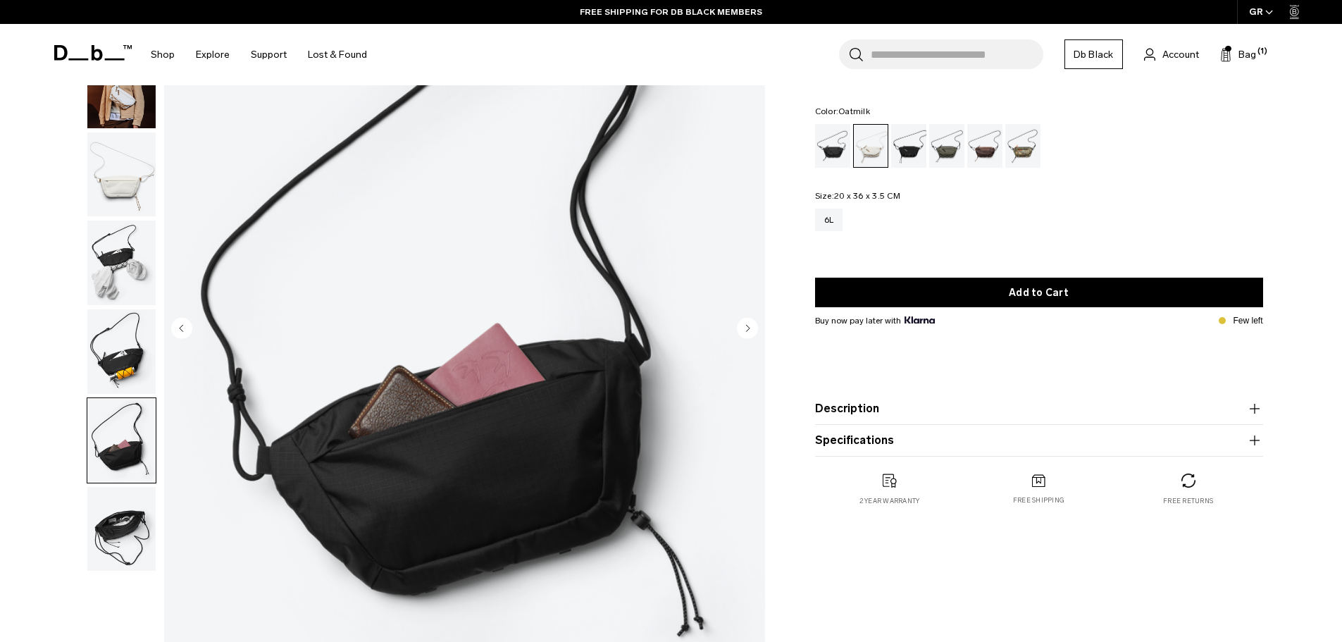
click at [131, 555] on img "button" at bounding box center [121, 529] width 68 height 85
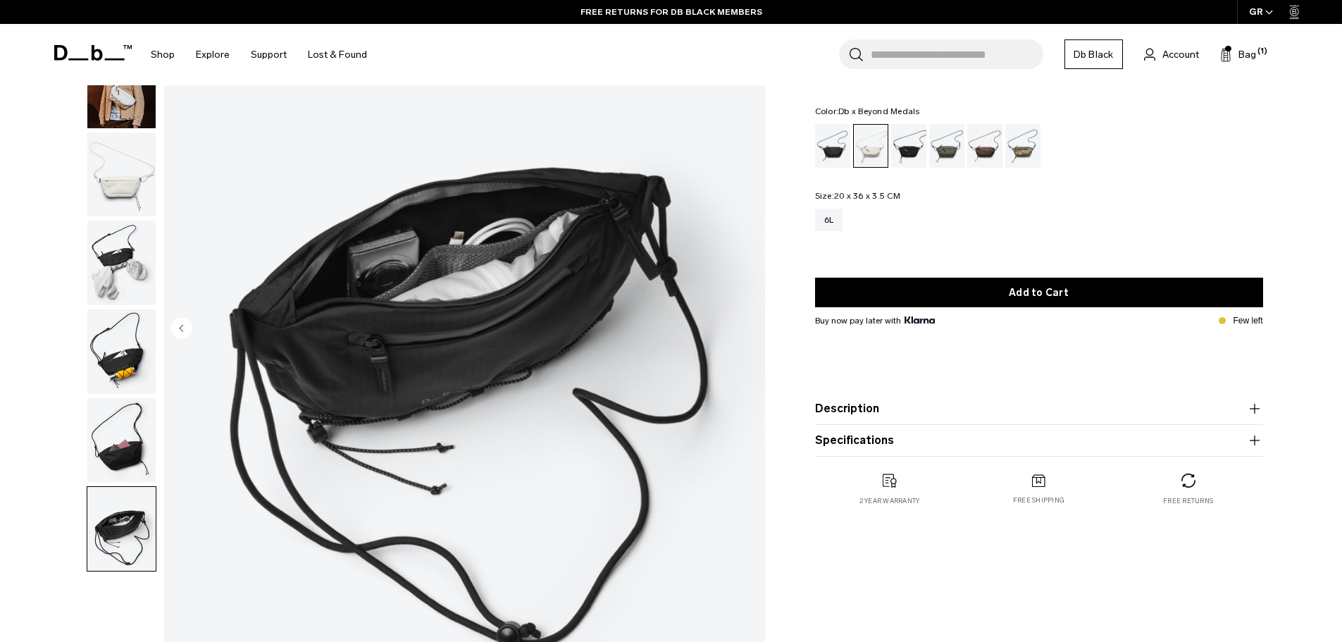
click at [1015, 140] on div "Db x Beyond Medals" at bounding box center [1024, 146] width 36 height 44
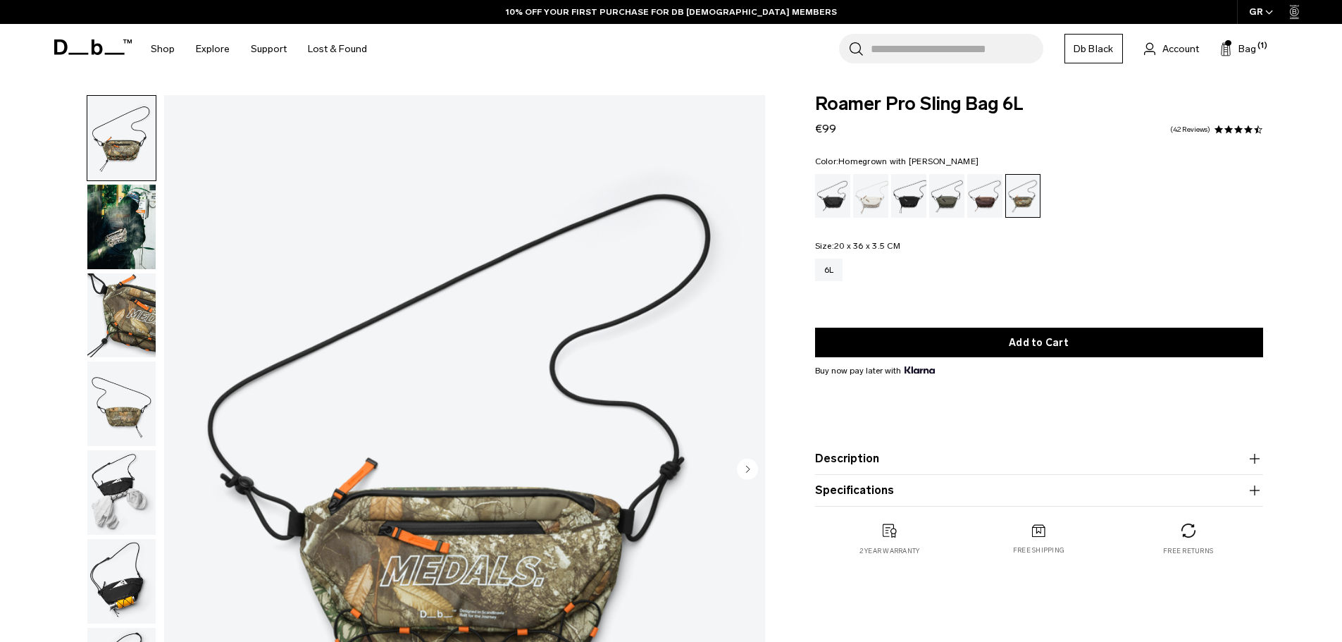
click at [968, 202] on div "Homegrown with Lu" at bounding box center [985, 196] width 36 height 44
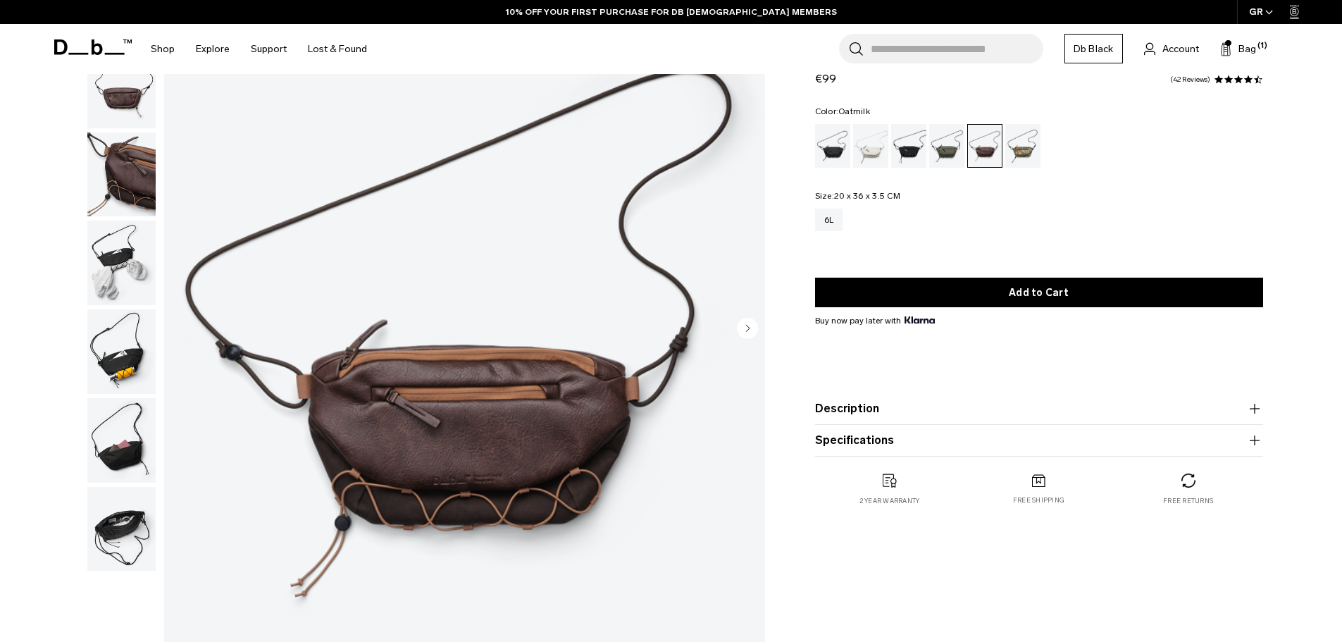
click at [858, 147] on div "Oatmilk" at bounding box center [871, 146] width 36 height 44
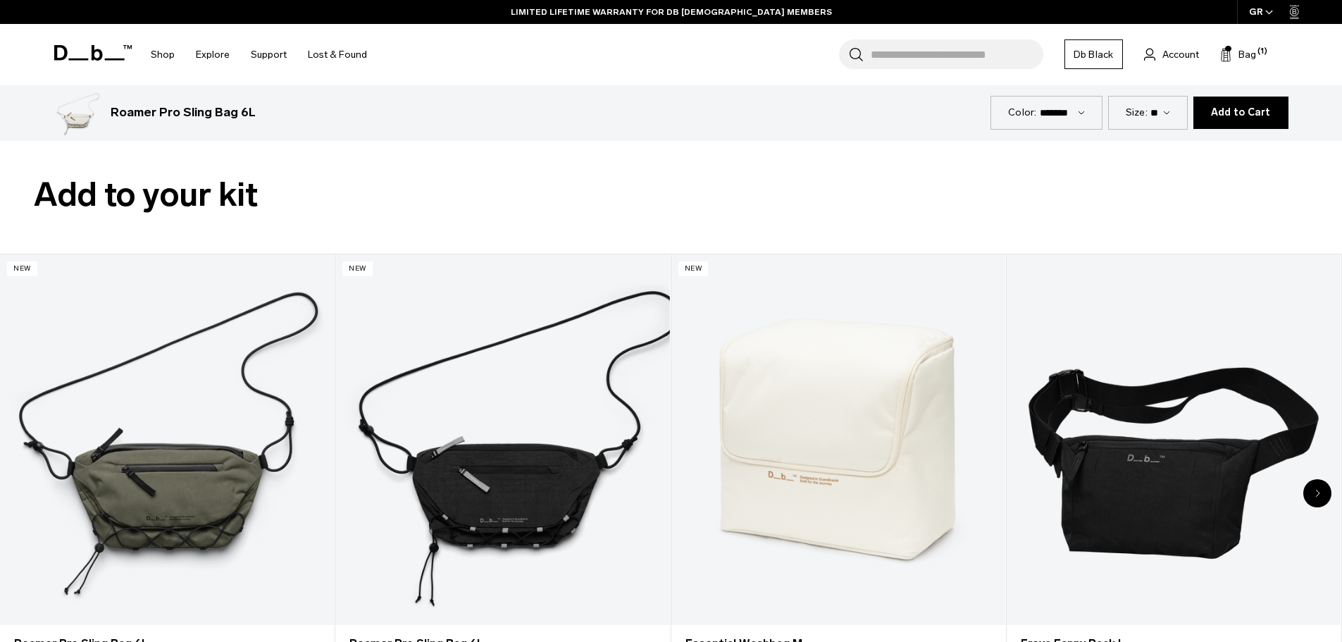
scroll to position [2819, 0]
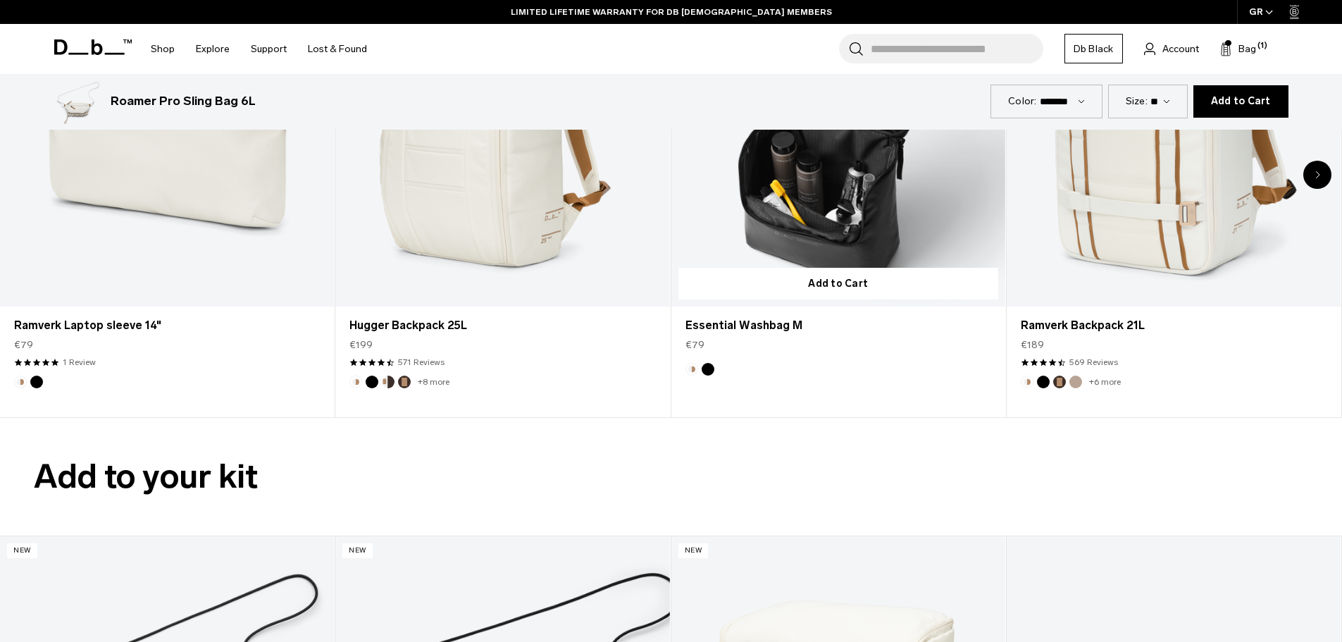
click at [787, 199] on link "Essential Washbag M" at bounding box center [839, 120] width 334 height 371
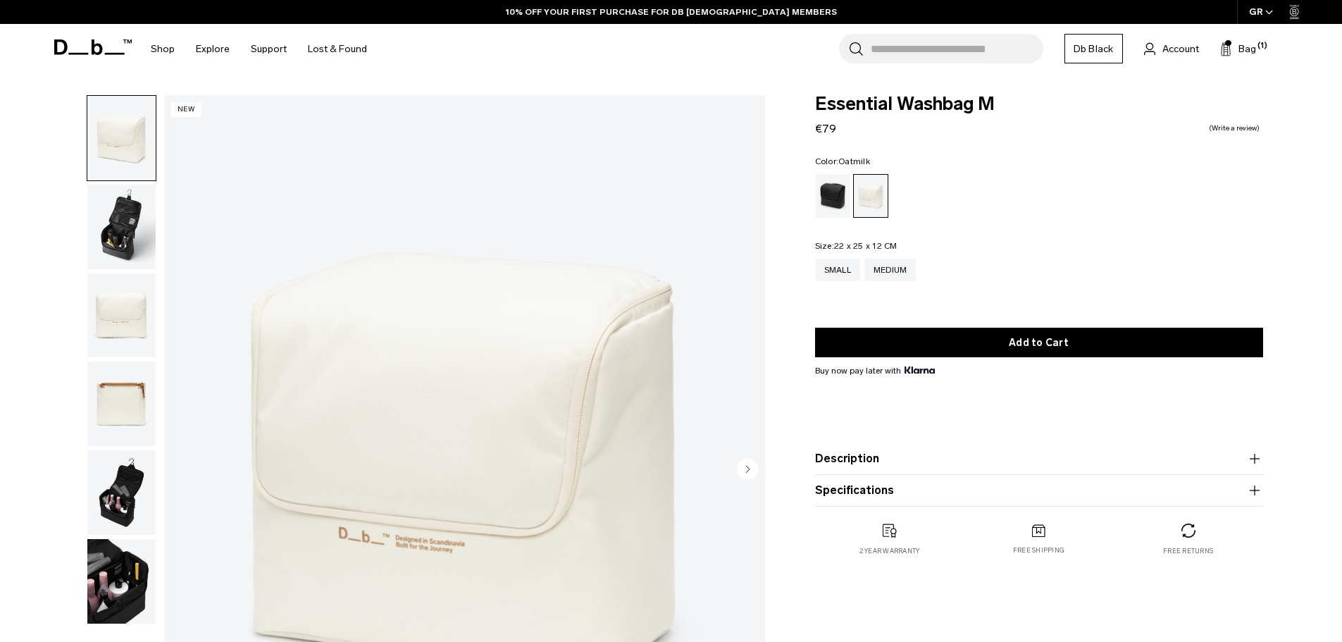
click at [136, 241] on img "button" at bounding box center [121, 227] width 68 height 85
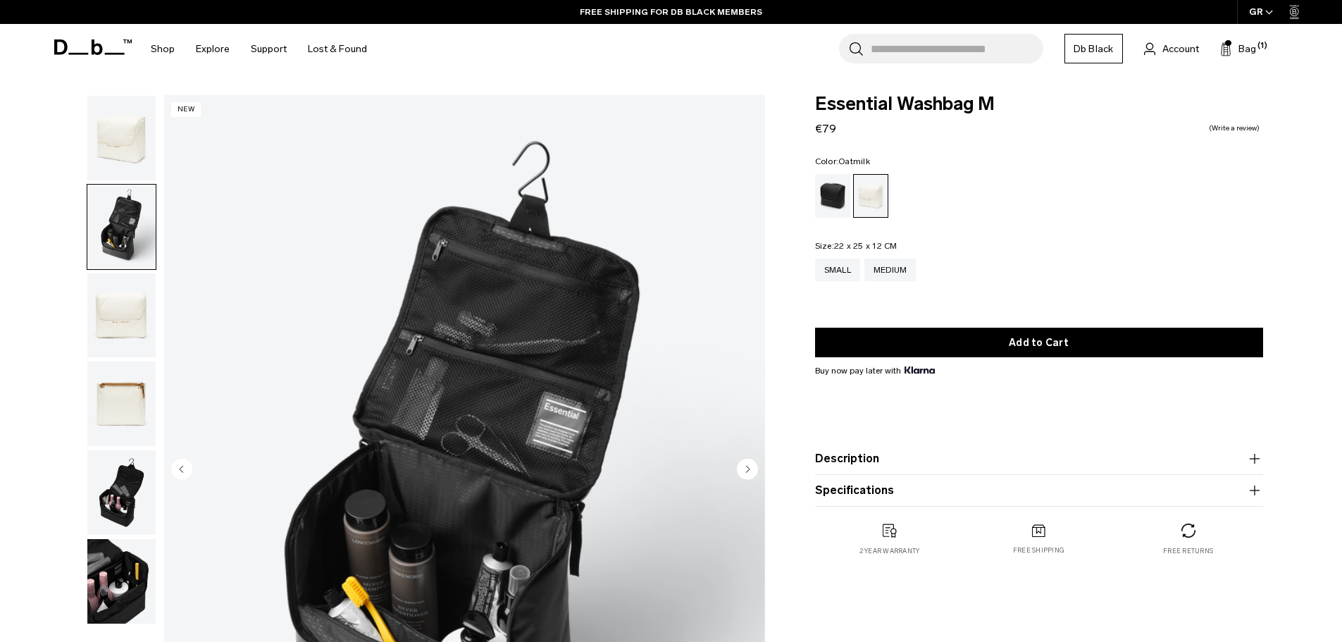
click at [122, 299] on img "button" at bounding box center [121, 315] width 68 height 85
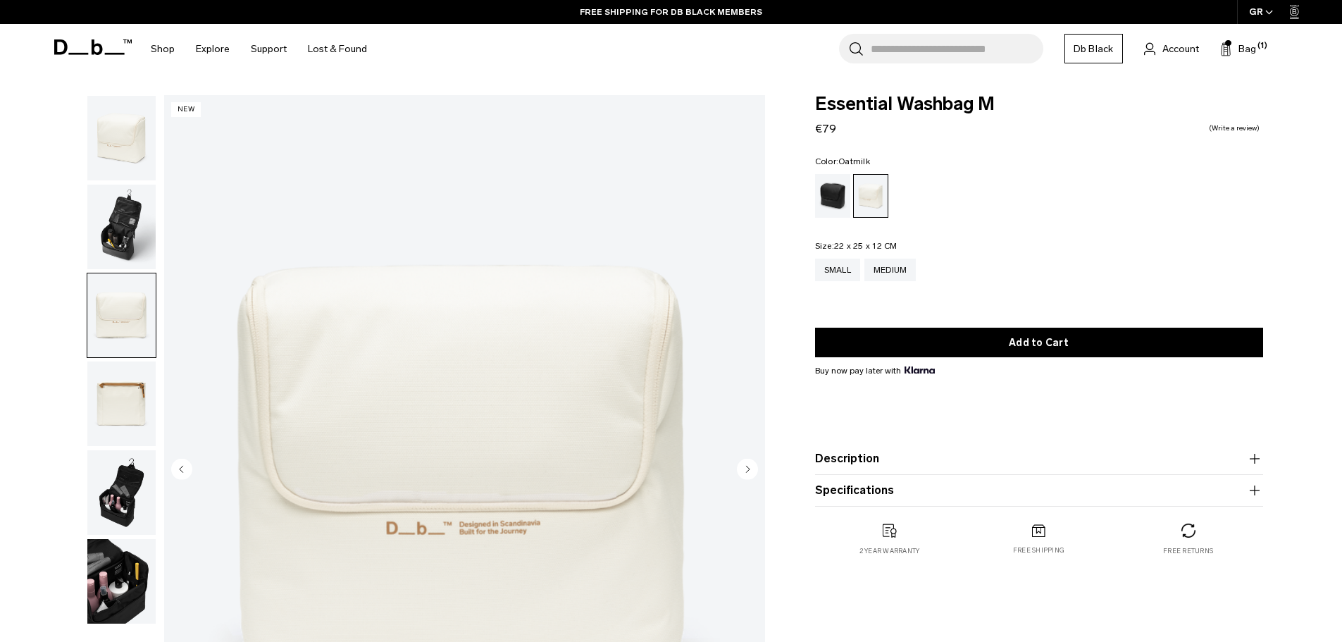
click at [111, 388] on img "button" at bounding box center [121, 403] width 68 height 85
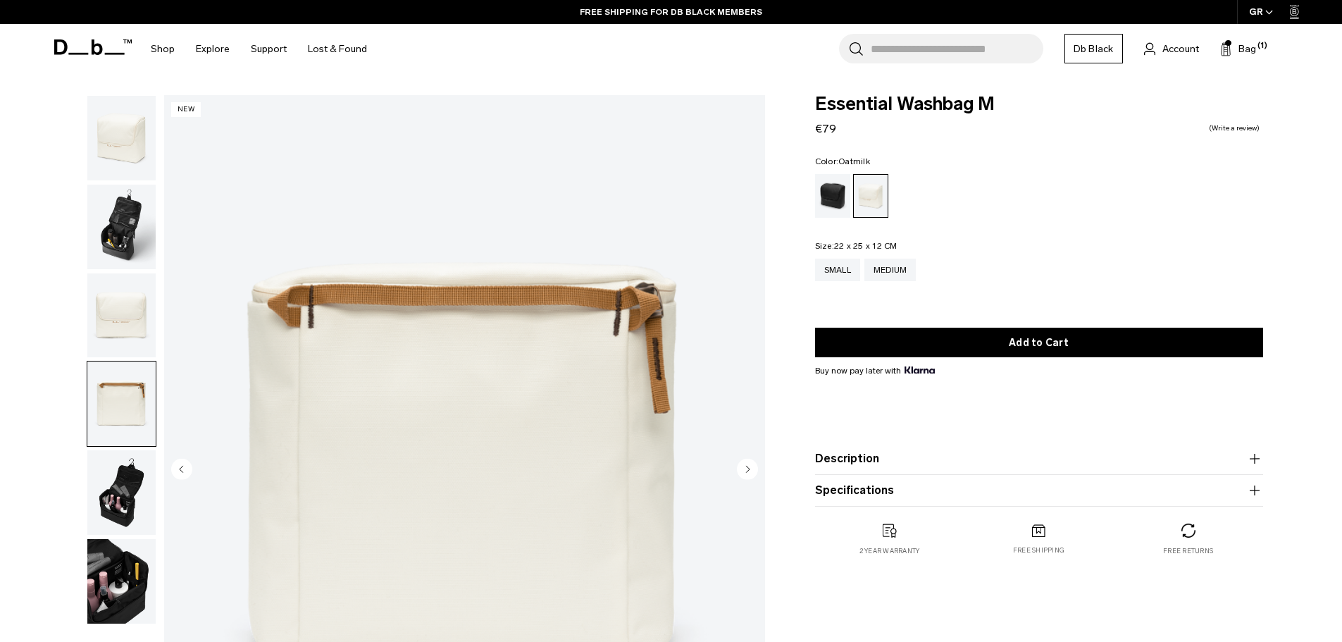
click at [110, 490] on img "button" at bounding box center [121, 492] width 68 height 85
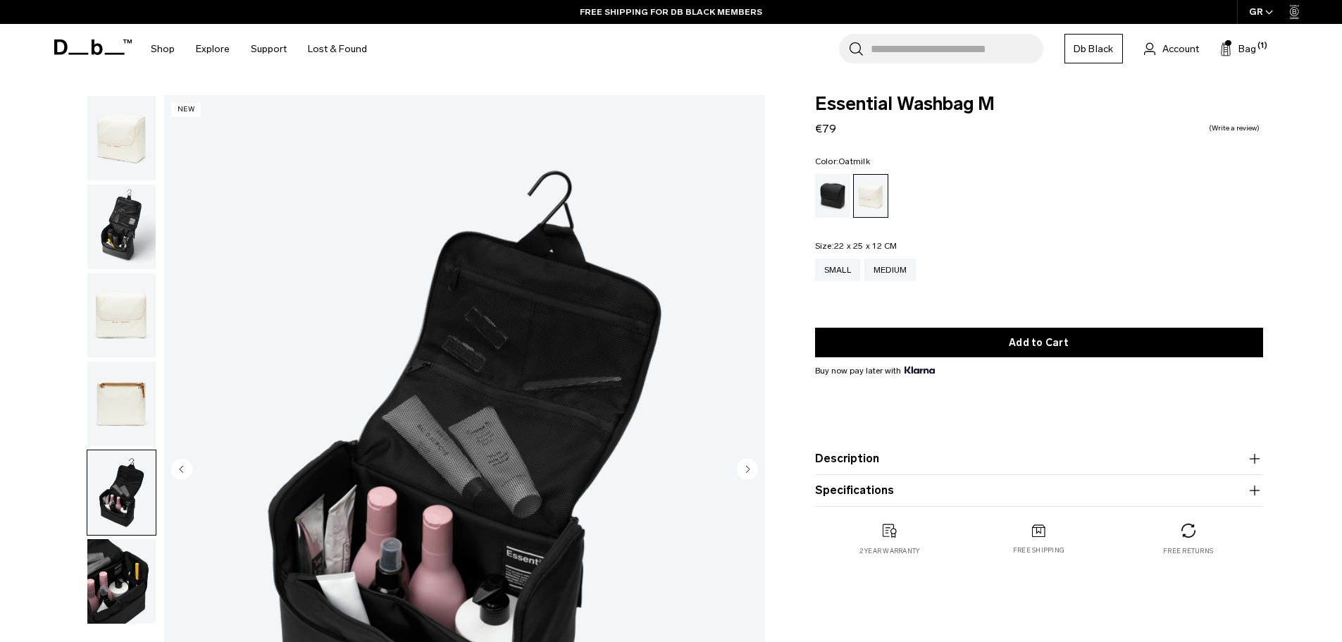
click at [127, 373] on img "button" at bounding box center [121, 403] width 68 height 85
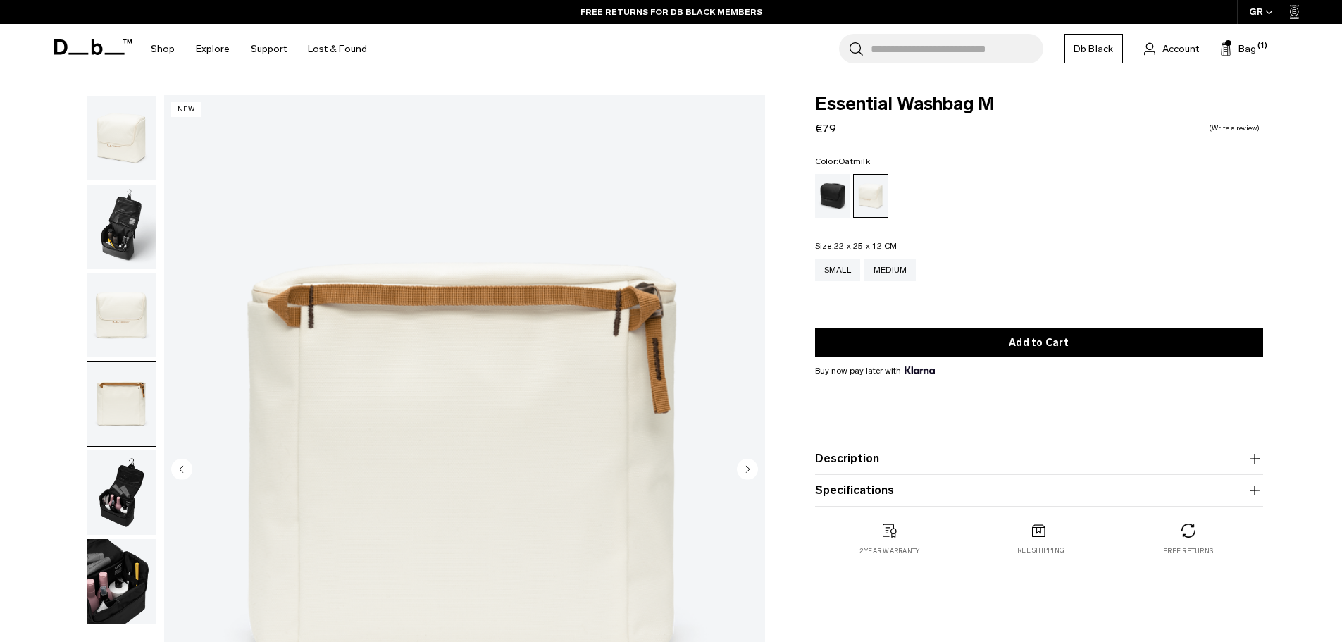
click at [121, 488] on img "button" at bounding box center [121, 492] width 68 height 85
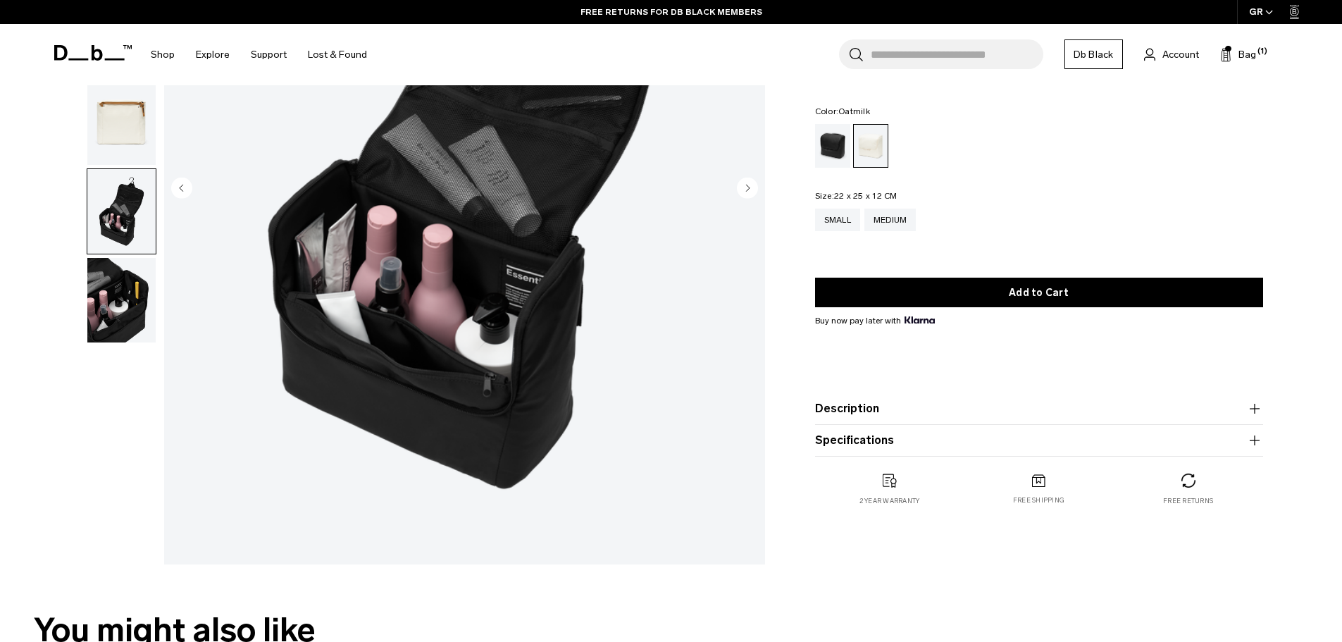
scroll to position [282, 0]
click at [108, 311] on img "button" at bounding box center [121, 299] width 68 height 85
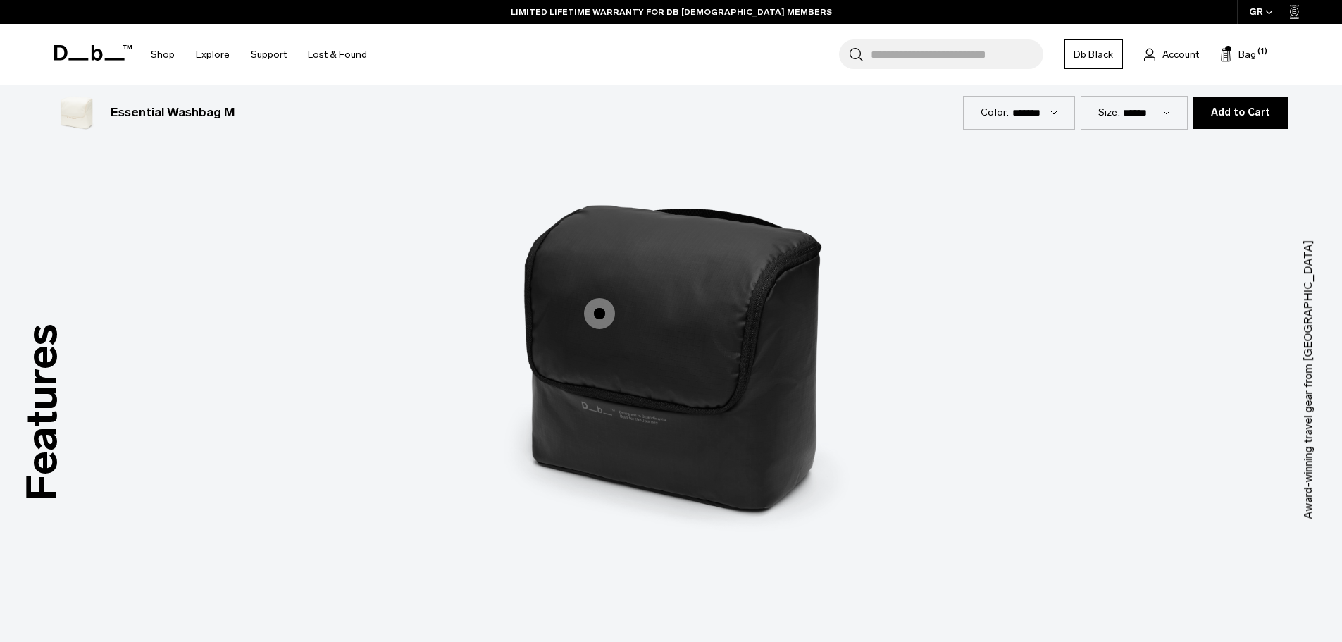
scroll to position [1409, 0]
